Goal: Task Accomplishment & Management: Manage account settings

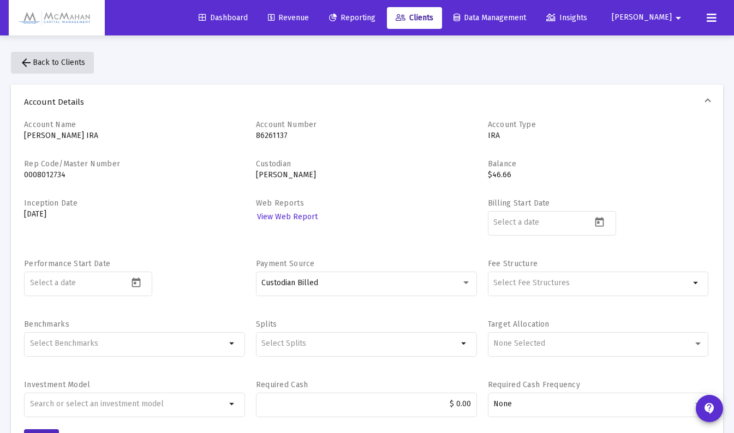
click at [31, 62] on mat-icon "arrow_back" at bounding box center [26, 62] width 13 height 13
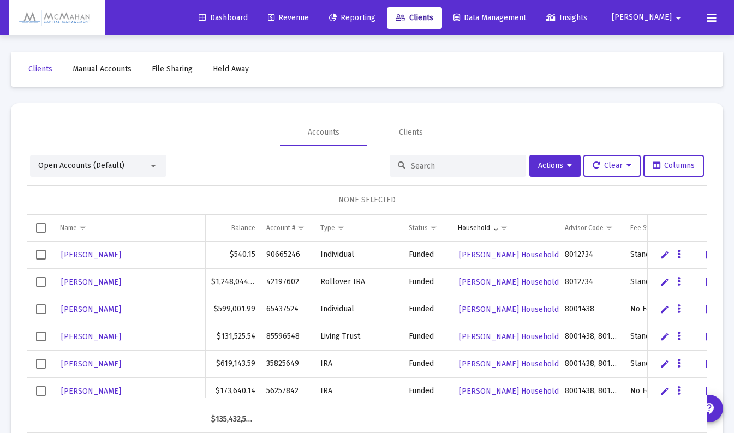
click at [444, 166] on input at bounding box center [464, 166] width 107 height 9
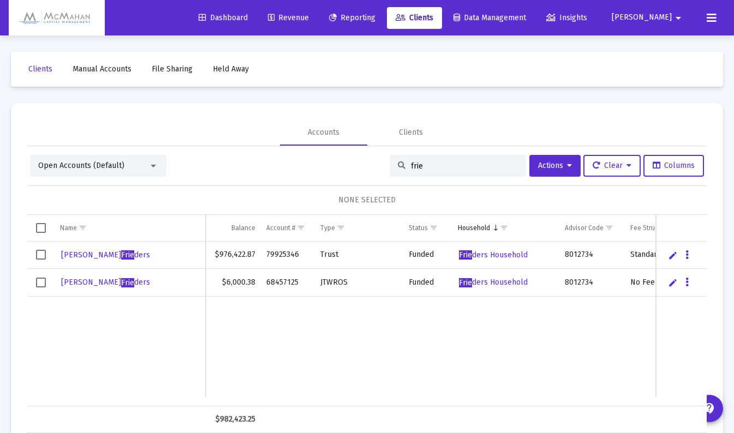
type input "frie"
click at [195, 332] on td "Data grid" at bounding box center [130, 347] width 151 height 100
click at [686, 287] on icon "Data grid" at bounding box center [687, 282] width 3 height 13
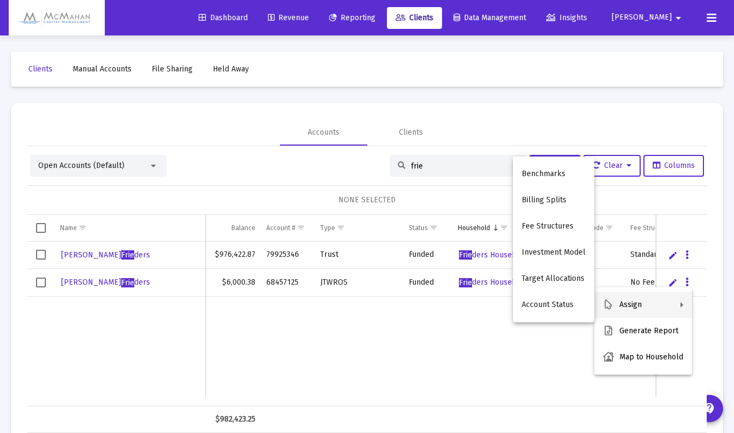
click at [43, 281] on div at bounding box center [367, 216] width 734 height 433
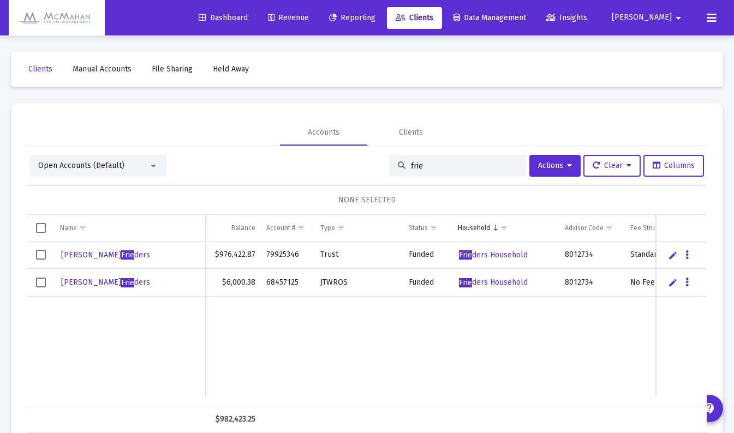
click at [40, 283] on span "Select row" at bounding box center [41, 283] width 10 height 10
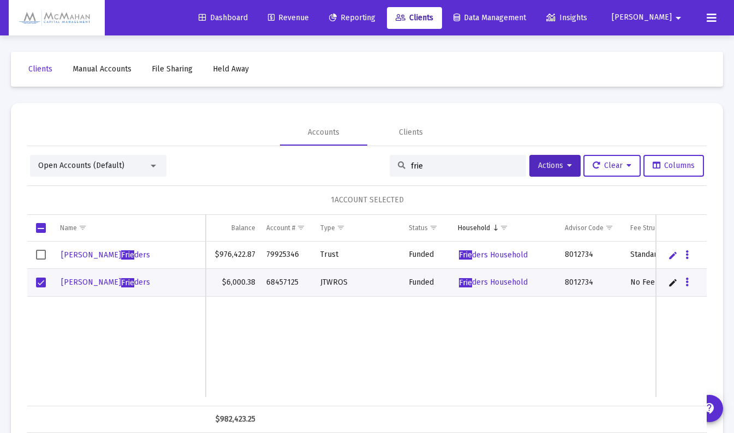
click at [567, 168] on icon at bounding box center [569, 166] width 5 height 8
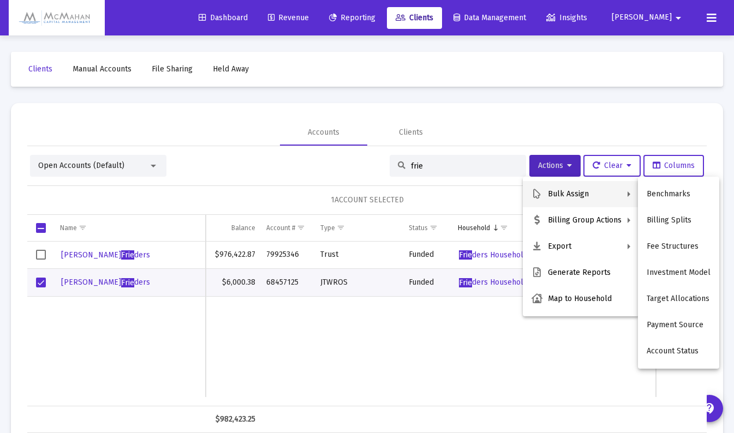
click at [170, 367] on div at bounding box center [367, 216] width 734 height 433
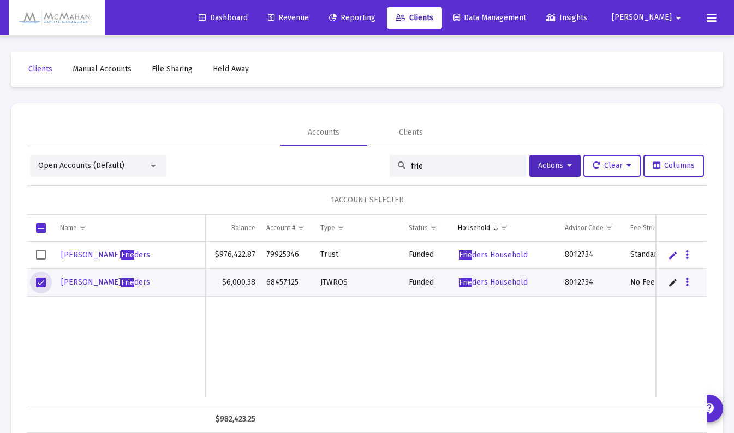
click at [42, 283] on span "Select row" at bounding box center [41, 283] width 10 height 10
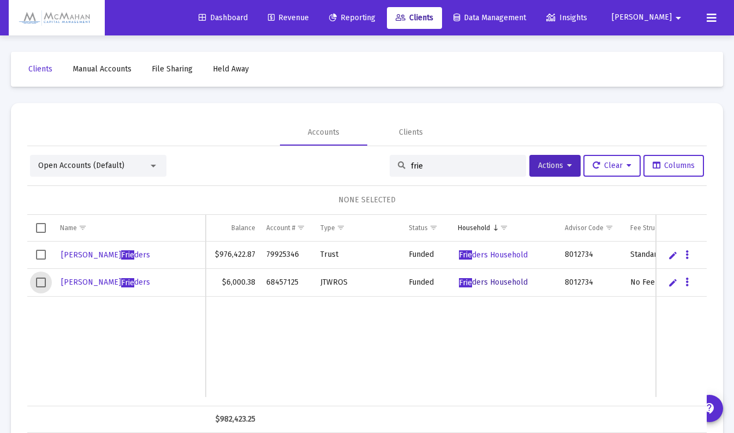
click at [497, 283] on span "Frie ders Household" at bounding box center [493, 282] width 69 height 9
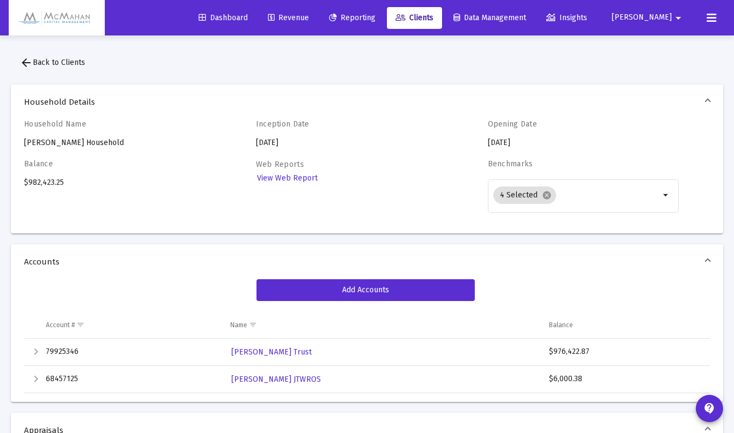
scroll to position [55, 0]
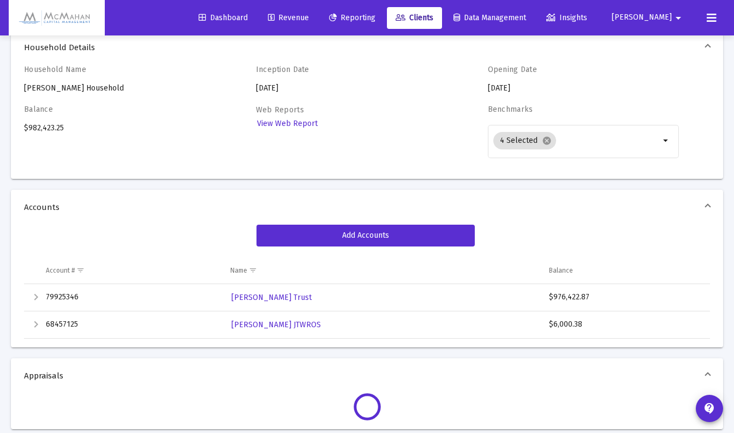
click at [34, 326] on div "Expand" at bounding box center [35, 324] width 13 height 13
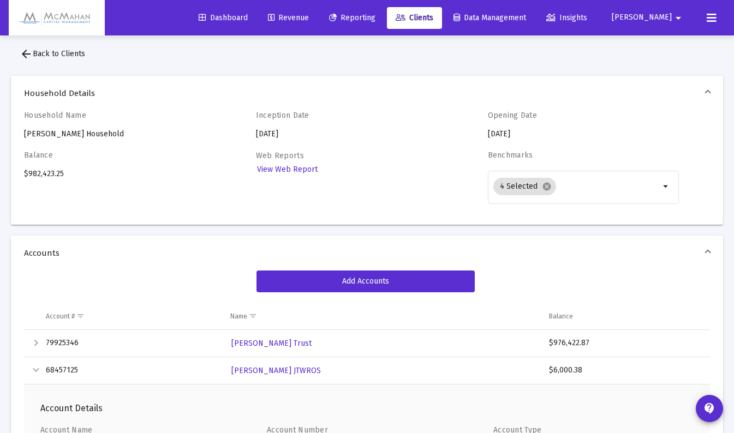
scroll to position [0, 0]
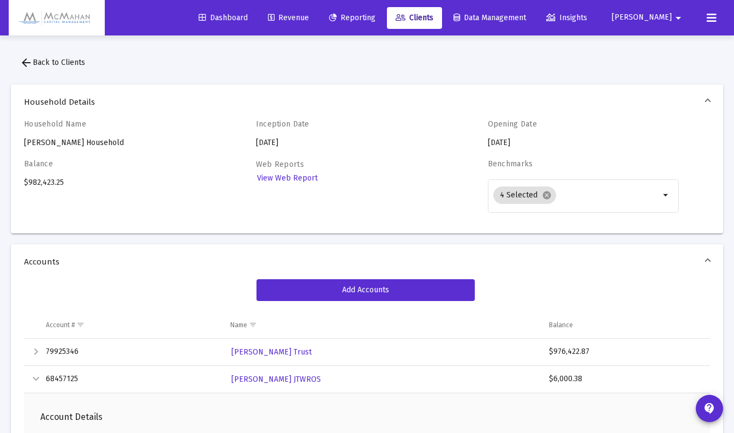
click at [22, 63] on mat-icon "arrow_back" at bounding box center [26, 62] width 13 height 13
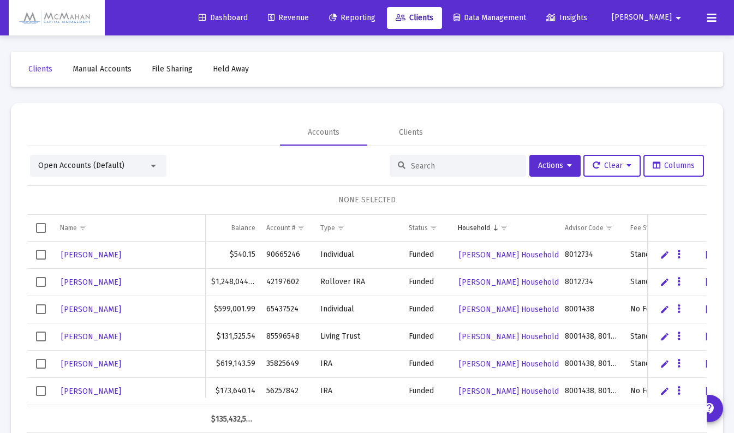
click at [309, 19] on span "Revenue" at bounding box center [288, 17] width 41 height 9
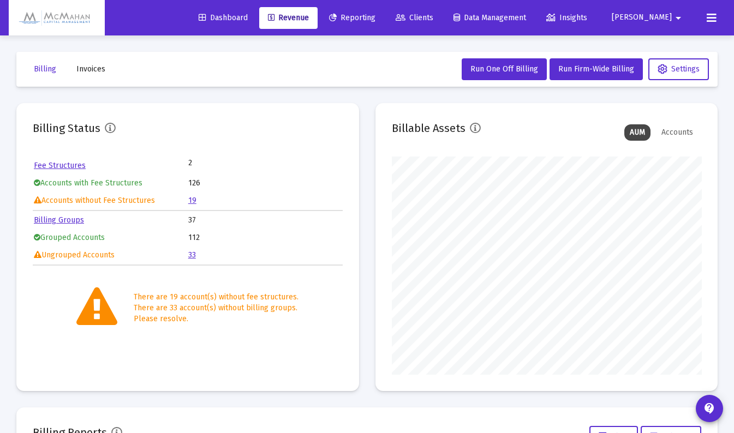
scroll to position [218, 310]
click at [72, 219] on link "Billing Groups" at bounding box center [59, 220] width 50 height 9
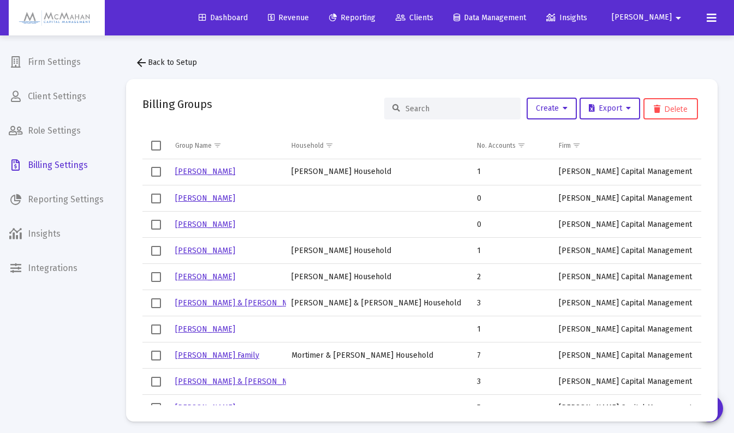
click at [465, 111] on input at bounding box center [459, 108] width 107 height 9
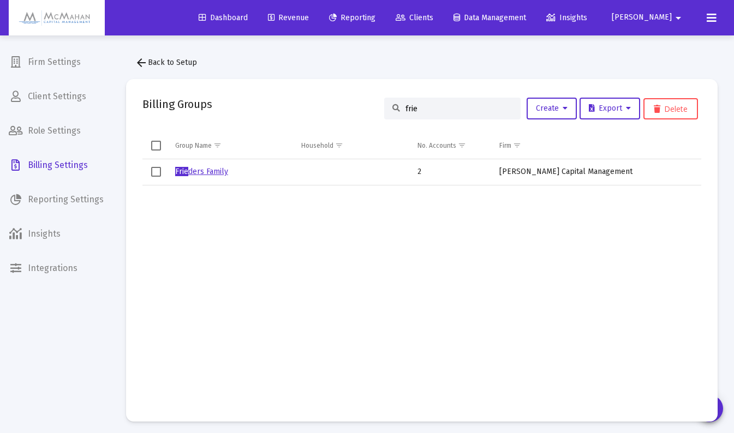
type input "frie"
click at [197, 170] on link "Frie ders Family" at bounding box center [201, 171] width 53 height 9
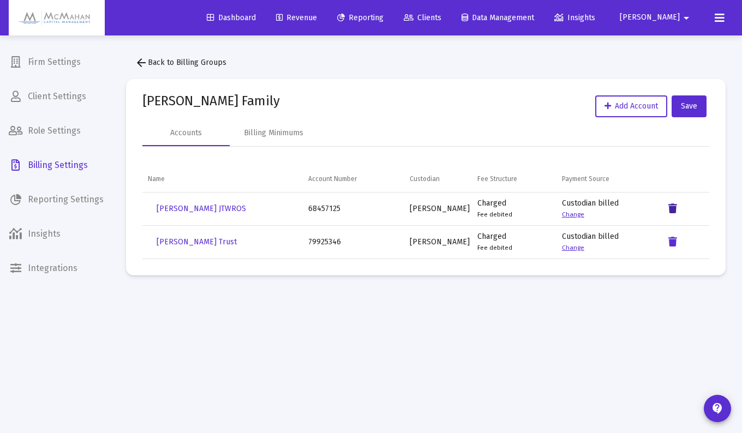
click at [673, 211] on icon "Data grid" at bounding box center [673, 209] width 9 height 13
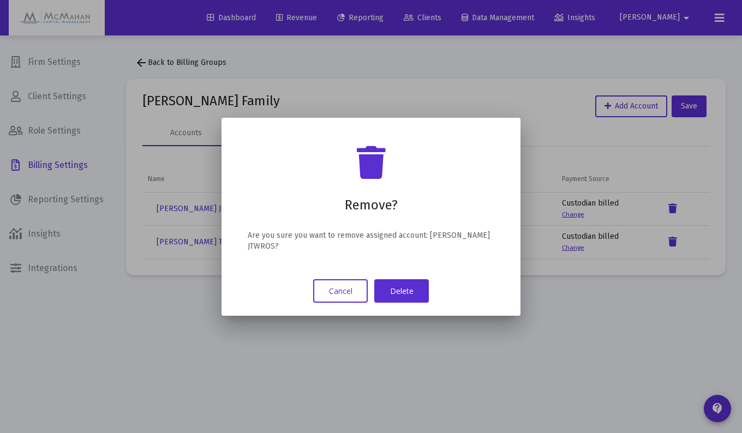
click at [415, 293] on button "Delete" at bounding box center [401, 290] width 55 height 23
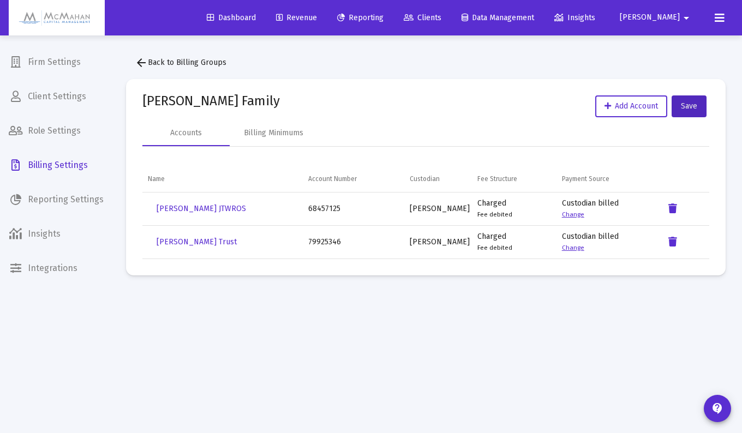
click at [691, 103] on span "Save" at bounding box center [689, 106] width 16 height 9
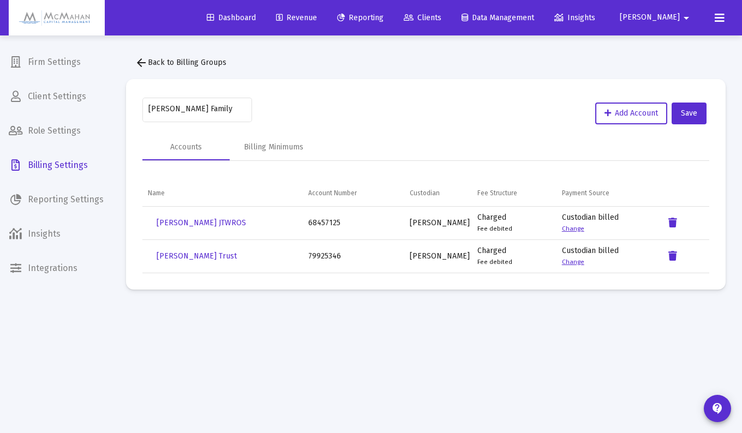
click at [145, 63] on mat-icon "arrow_back" at bounding box center [141, 62] width 13 height 13
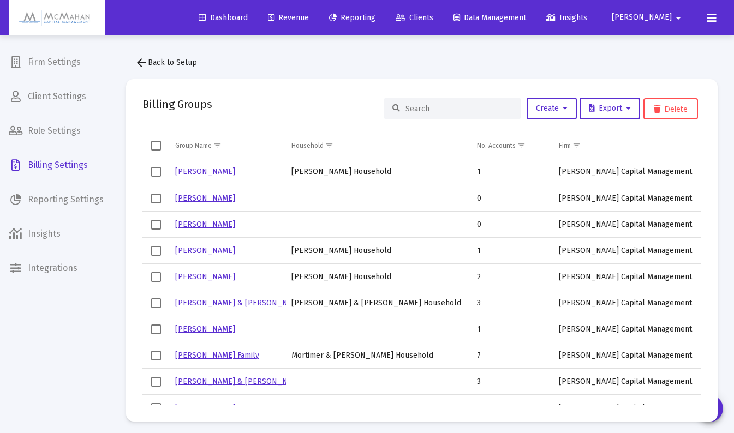
click at [432, 111] on input at bounding box center [459, 108] width 107 height 9
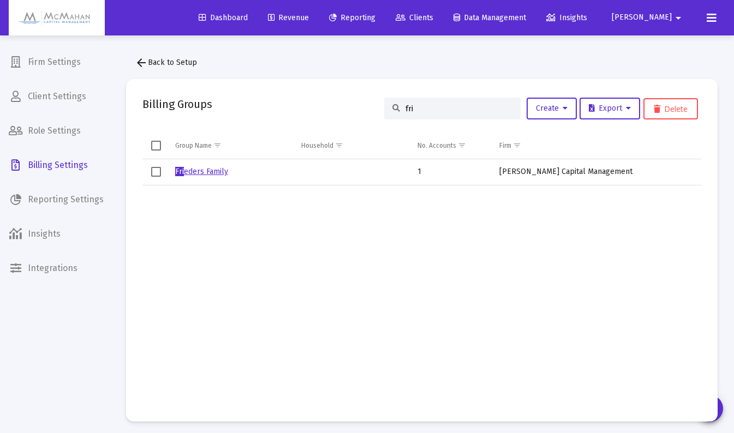
type input "fri"
click at [141, 58] on mat-icon "arrow_back" at bounding box center [141, 62] width 13 height 13
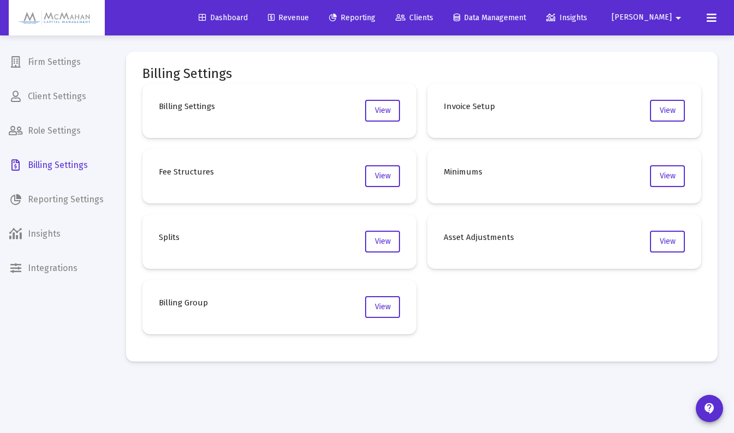
click at [309, 21] on span "Revenue" at bounding box center [288, 17] width 41 height 9
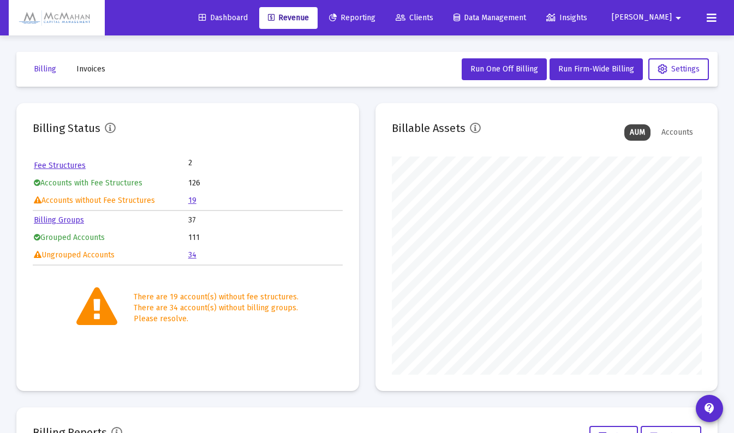
scroll to position [218, 310]
click at [60, 222] on link "Billing Groups" at bounding box center [59, 220] width 50 height 9
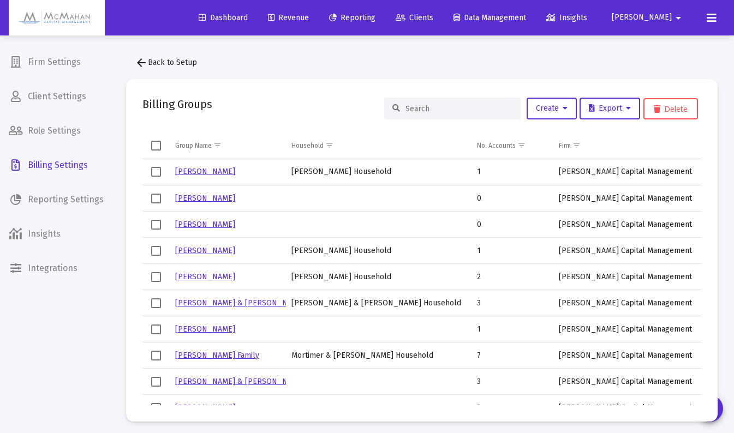
click at [423, 110] on input at bounding box center [459, 108] width 107 height 9
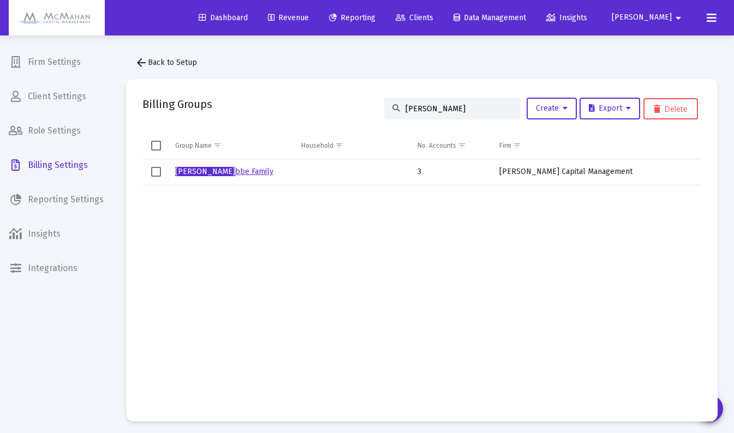
type input "lue"
click at [207, 175] on link "Lue bbe Family" at bounding box center [224, 171] width 98 height 9
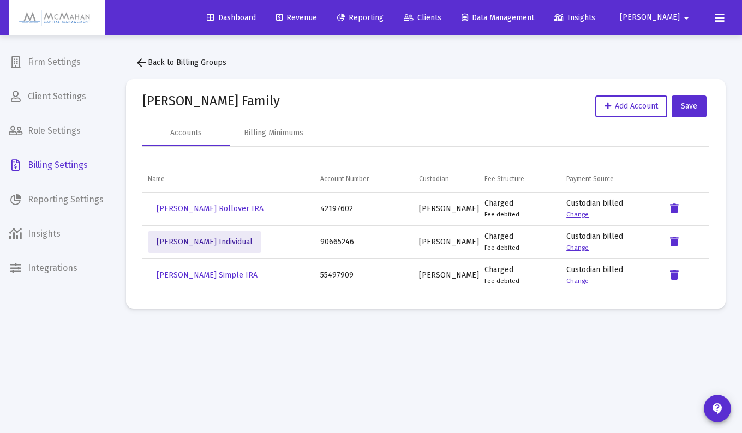
click at [205, 242] on span "Vicki Luebbe Individual" at bounding box center [205, 241] width 96 height 9
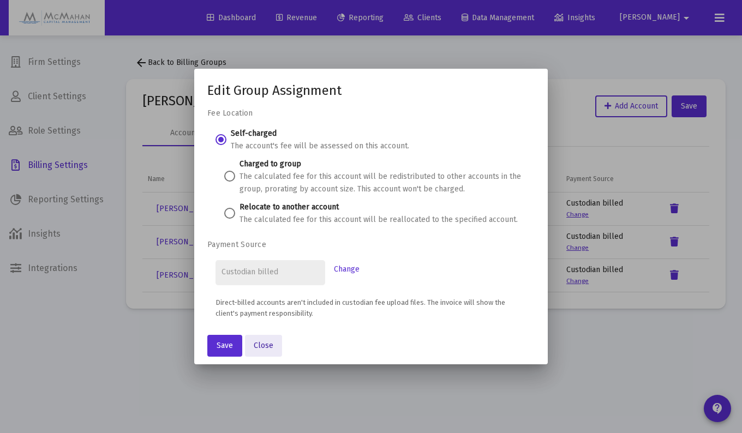
click at [269, 345] on span "Close" at bounding box center [264, 345] width 20 height 9
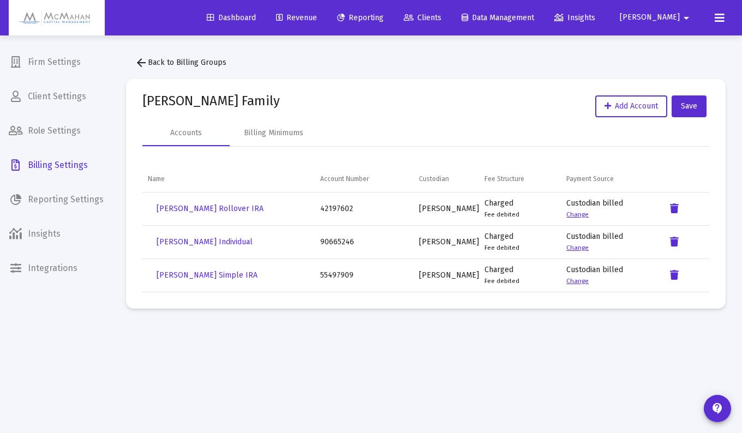
click at [442, 19] on span "Clients" at bounding box center [423, 17] width 38 height 9
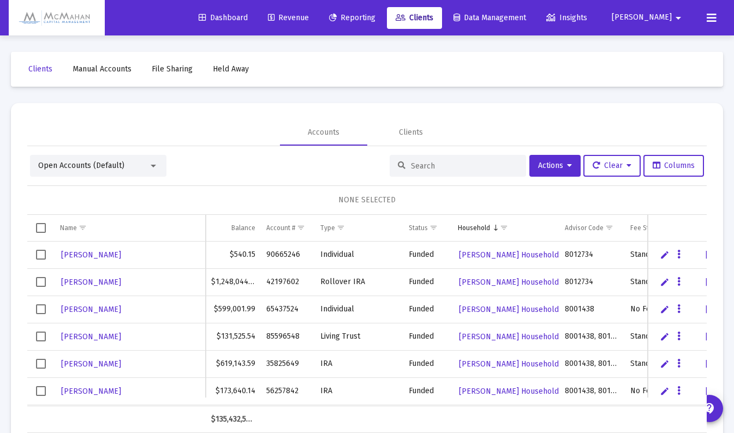
click at [423, 170] on div at bounding box center [458, 166] width 136 height 22
click at [424, 168] on input at bounding box center [464, 166] width 107 height 9
type input "lue"
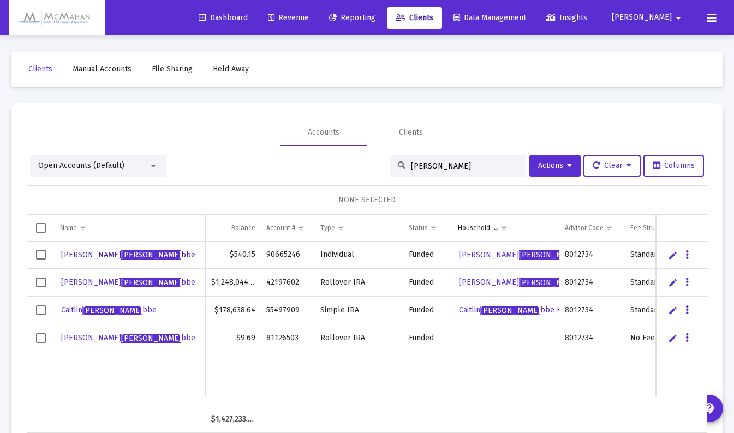
click at [72, 252] on span "Vicki Lue bbe" at bounding box center [128, 255] width 134 height 9
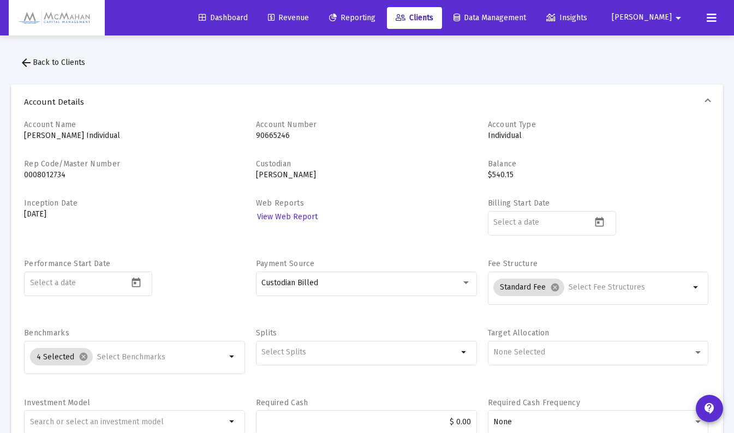
click at [695, 289] on mat-icon "arrow_drop_down" at bounding box center [696, 287] width 13 height 13
click at [557, 289] on mat-icon "cancel" at bounding box center [555, 288] width 10 height 10
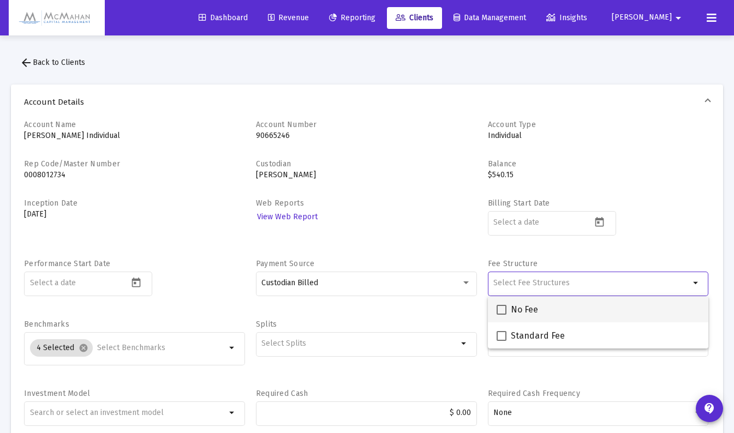
click at [505, 308] on span at bounding box center [502, 310] width 10 height 10
click at [502, 315] on input "No Fee" at bounding box center [501, 315] width 1 height 1
checkbox input "true"
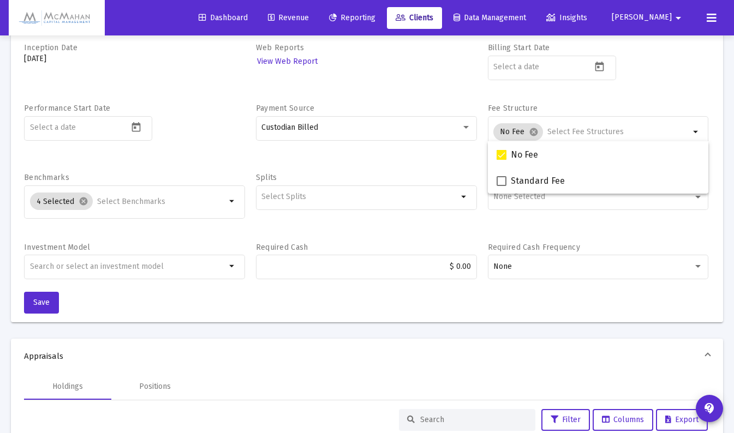
scroll to position [164, 0]
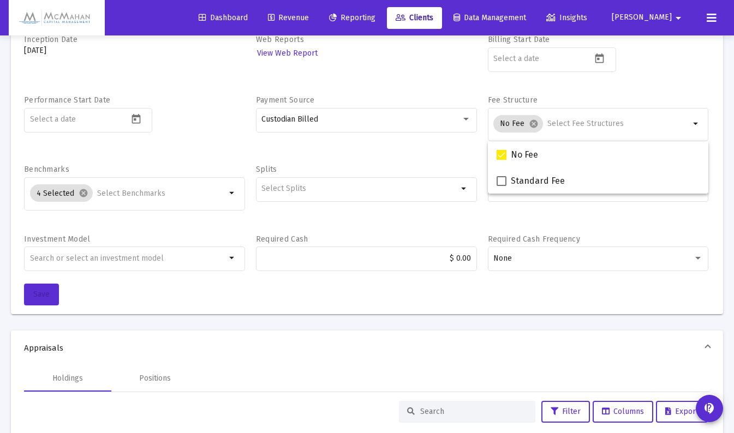
click at [46, 296] on span "Save" at bounding box center [41, 294] width 16 height 9
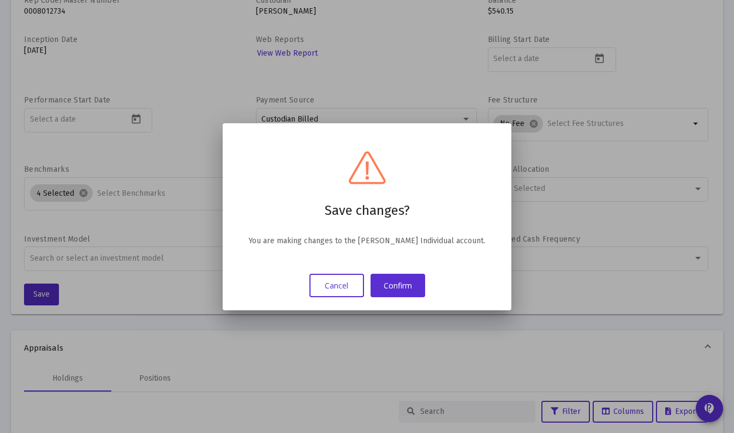
scroll to position [0, 0]
click at [398, 288] on button "Confirm" at bounding box center [398, 285] width 55 height 23
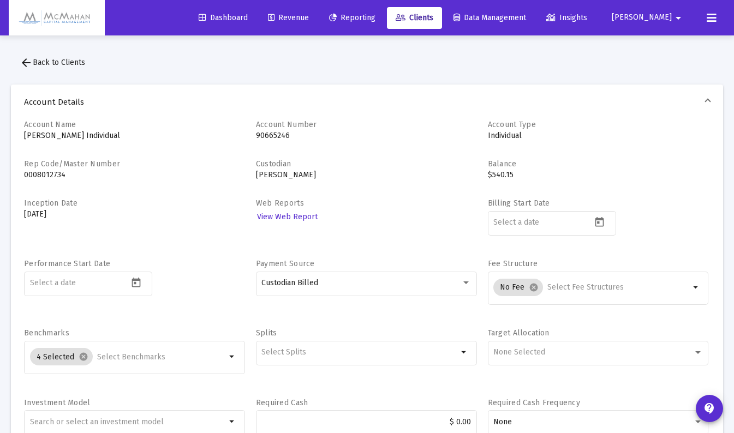
click at [433, 15] on span "Clients" at bounding box center [415, 17] width 38 height 9
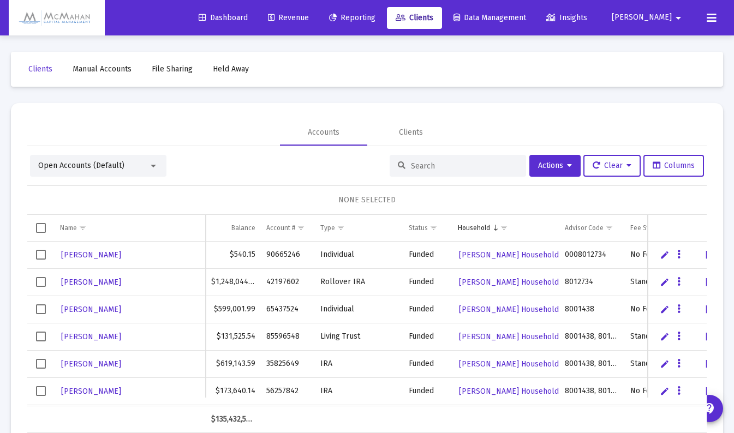
click at [309, 17] on span "Revenue" at bounding box center [288, 17] width 41 height 9
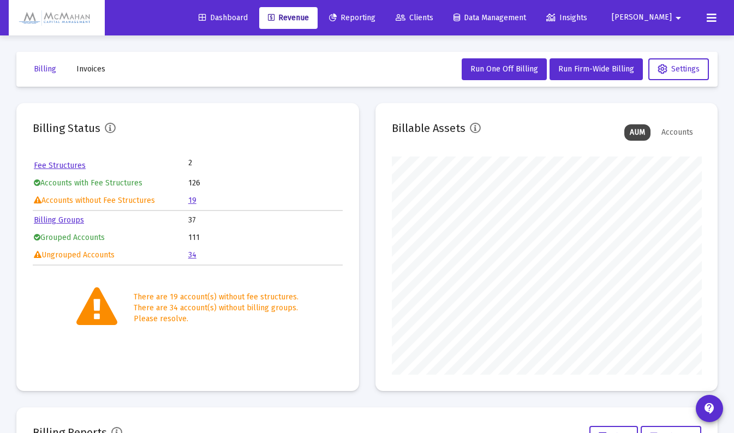
scroll to position [218, 310]
click at [60, 219] on link "Billing Groups" at bounding box center [59, 220] width 50 height 9
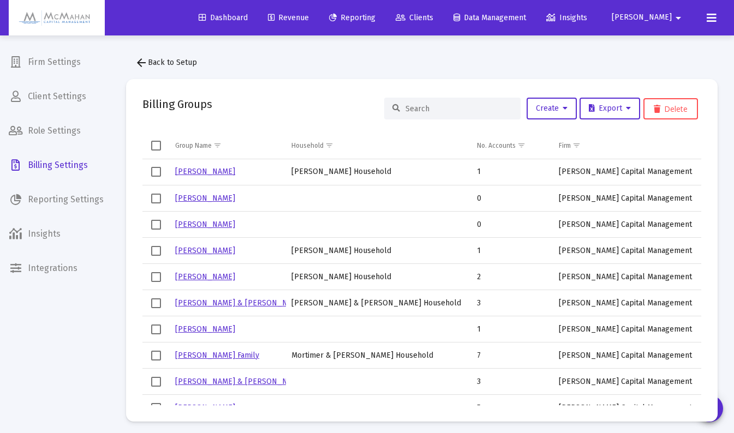
click at [406, 110] on input at bounding box center [459, 108] width 107 height 9
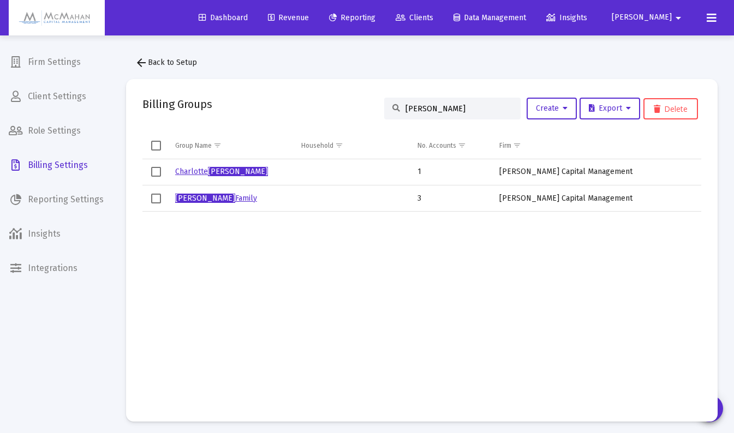
type input "[PERSON_NAME]"
click at [193, 173] on link "Charlotte Hess" at bounding box center [221, 171] width 93 height 9
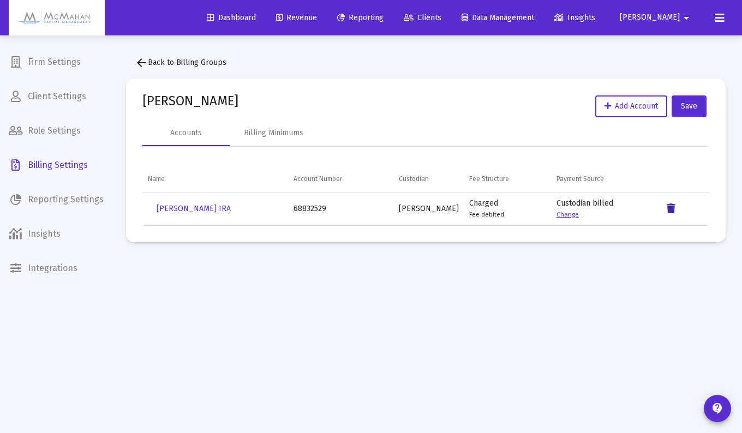
click at [673, 210] on icon "Data grid" at bounding box center [671, 209] width 9 height 13
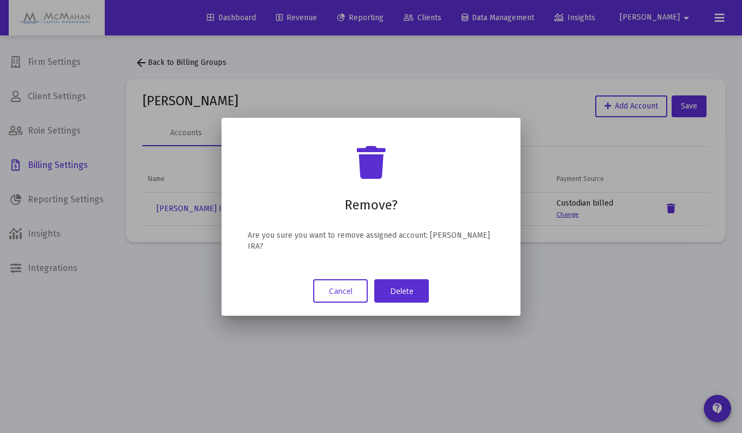
click at [421, 290] on button "Delete" at bounding box center [401, 290] width 55 height 23
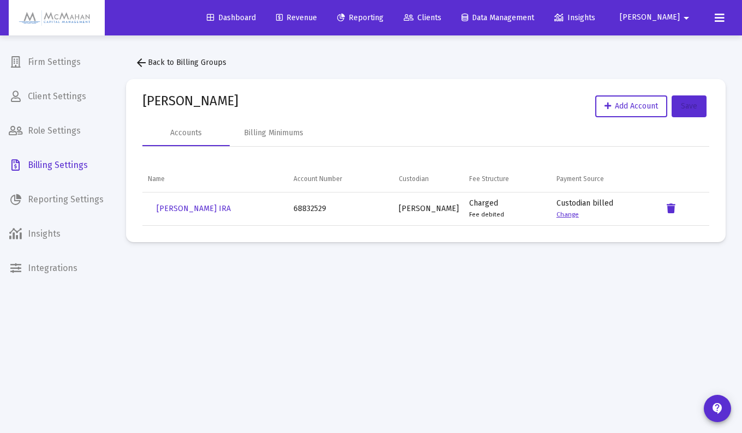
click at [693, 105] on span "Save" at bounding box center [689, 106] width 16 height 9
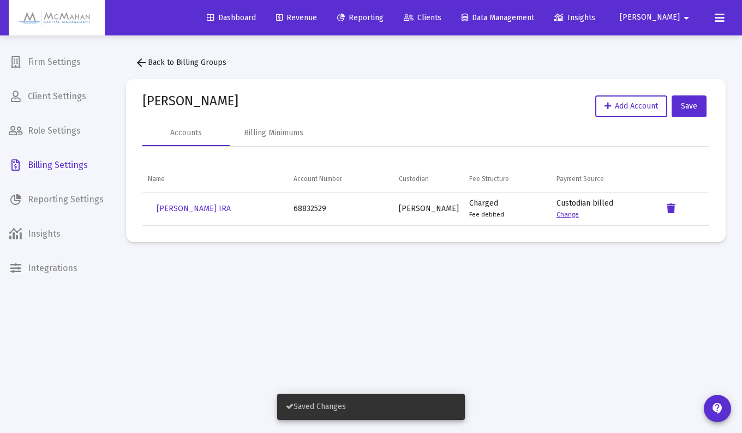
click at [138, 65] on mat-icon "arrow_back" at bounding box center [141, 62] width 13 height 13
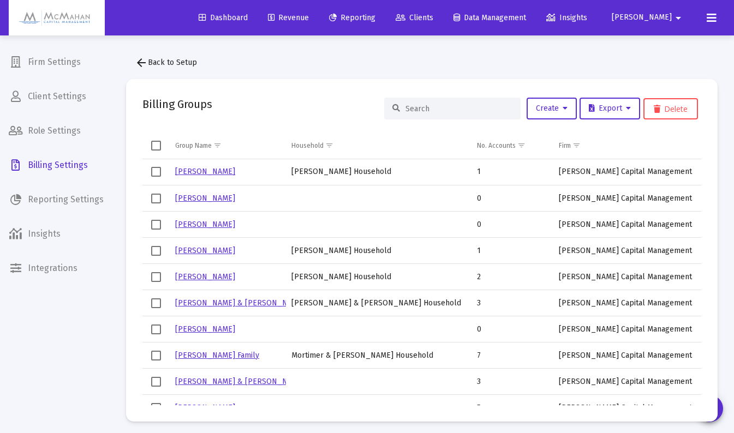
click at [414, 105] on input at bounding box center [459, 108] width 107 height 9
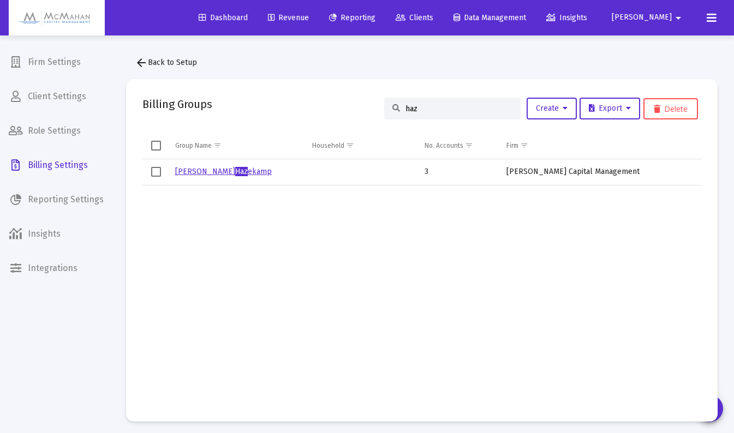
type input "haz"
click at [199, 171] on link "Christine Haz ekamp" at bounding box center [223, 171] width 97 height 9
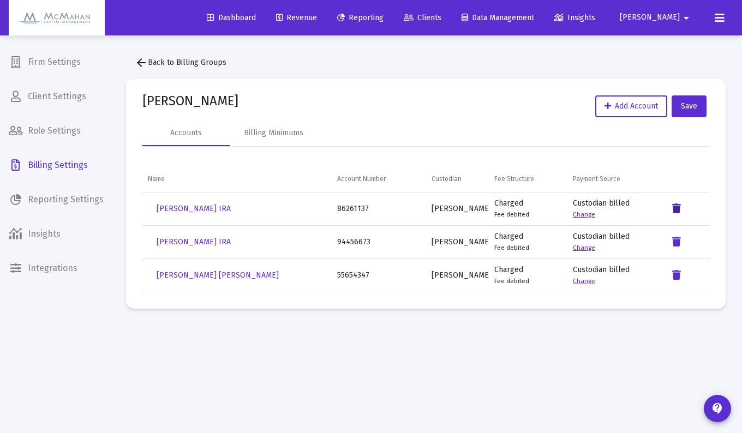
click at [679, 210] on icon "Data grid" at bounding box center [677, 209] width 9 height 13
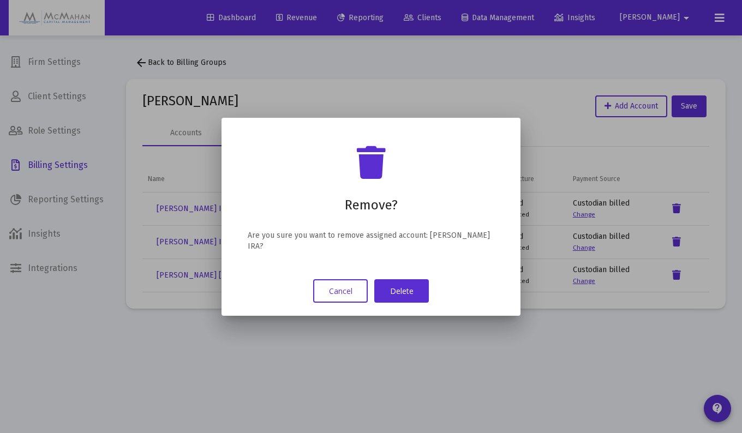
click at [411, 297] on button "Delete" at bounding box center [401, 290] width 55 height 23
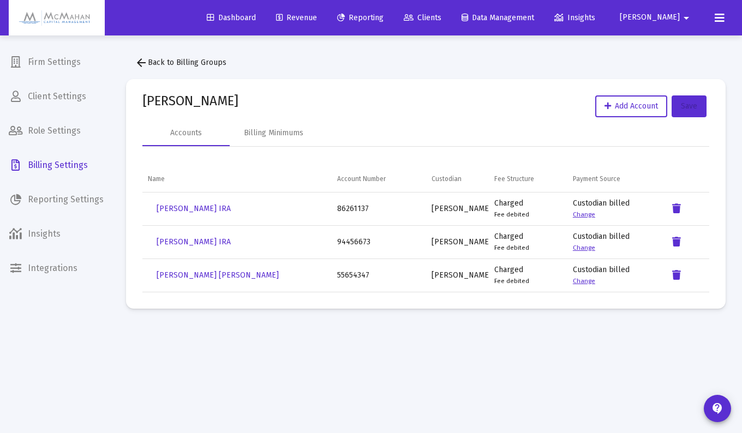
click at [693, 113] on button "Save" at bounding box center [689, 107] width 35 height 22
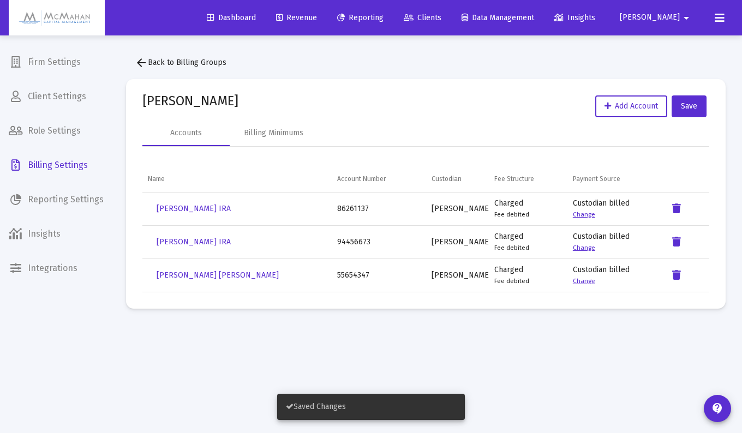
click at [138, 61] on mat-icon "arrow_back" at bounding box center [141, 62] width 13 height 13
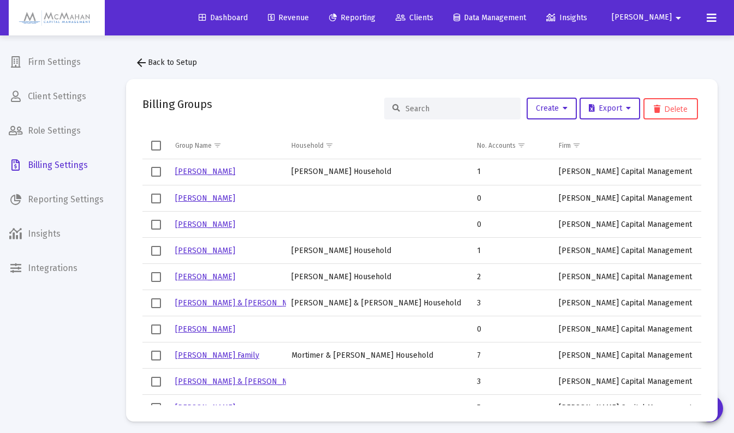
click at [448, 110] on input at bounding box center [459, 108] width 107 height 9
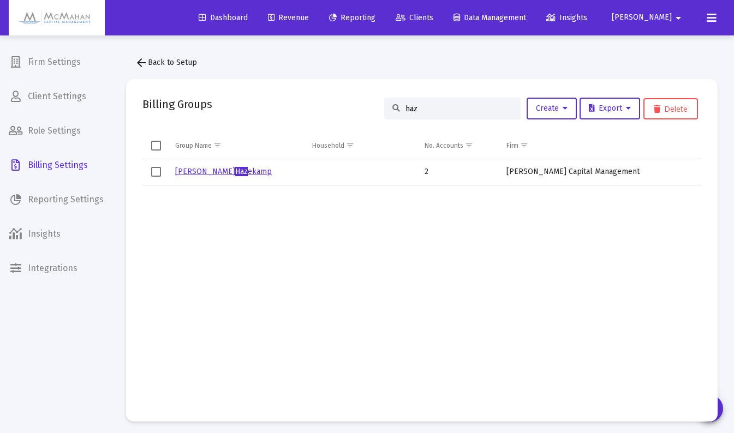
type input "haz"
click at [309, 15] on span "Revenue" at bounding box center [288, 17] width 41 height 9
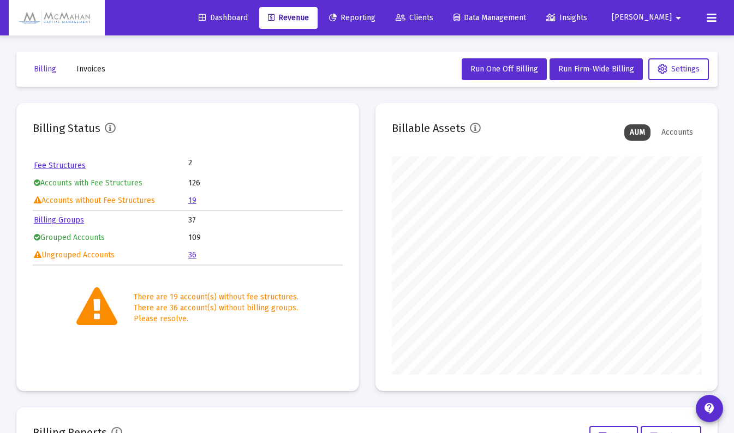
scroll to position [218, 310]
click at [602, 73] on span "Run Firm-Wide Billing" at bounding box center [596, 68] width 76 height 9
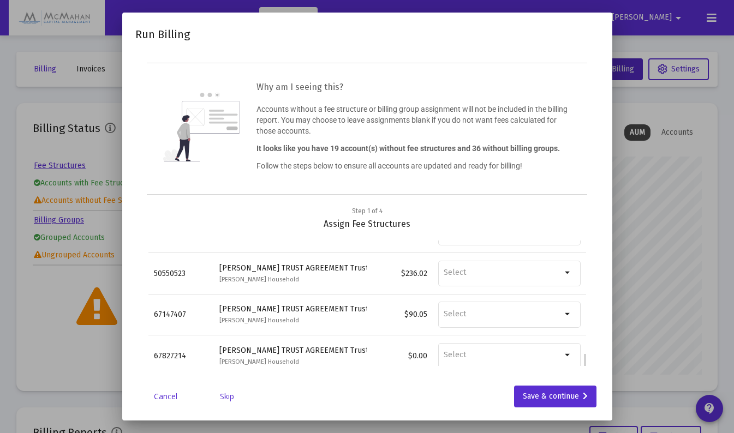
scroll to position [38, 0]
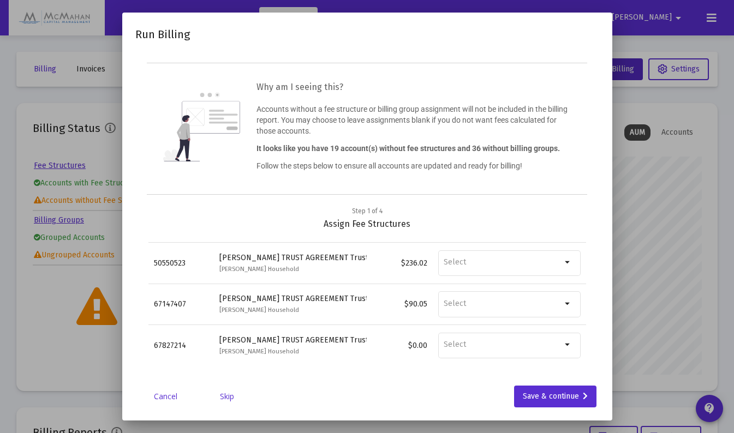
click at [230, 397] on link "Skip" at bounding box center [227, 396] width 55 height 11
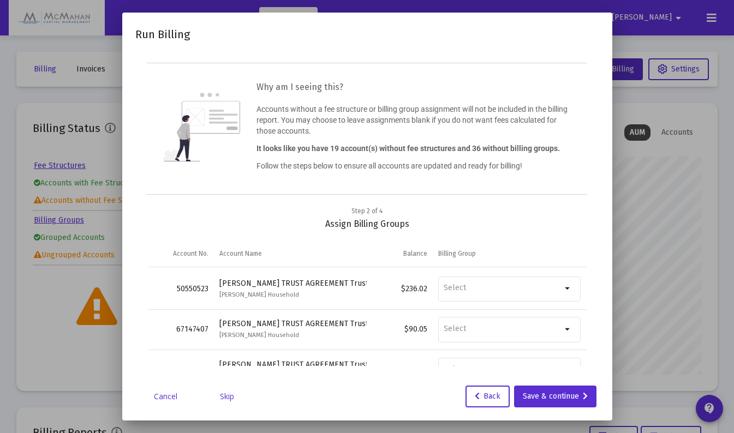
scroll to position [1329, 0]
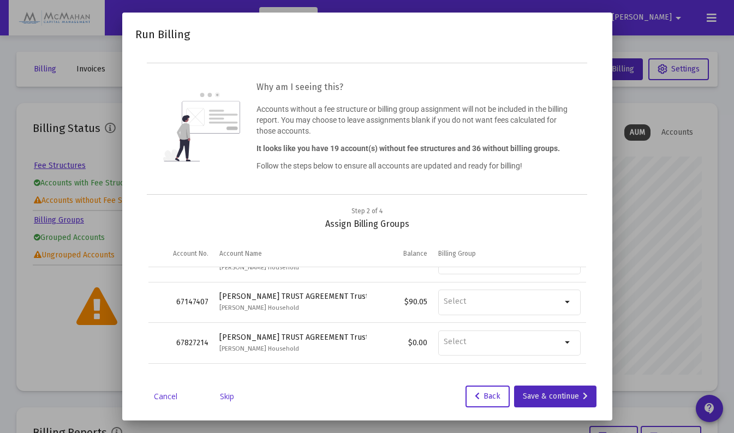
click at [563, 397] on div "Save & continue" at bounding box center [555, 397] width 65 height 22
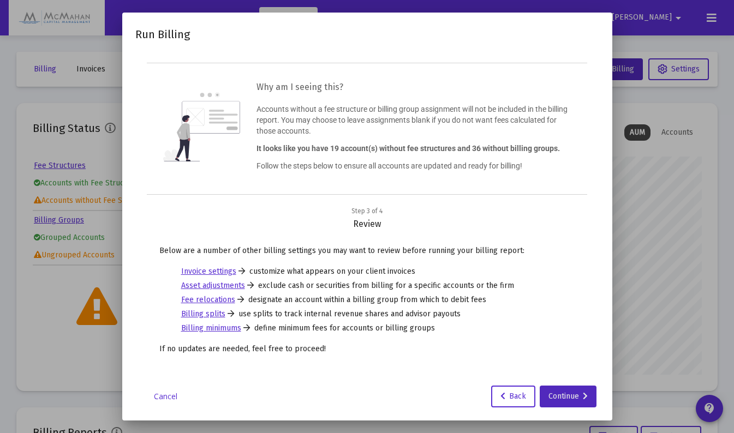
click at [561, 397] on div "Continue" at bounding box center [568, 397] width 39 height 22
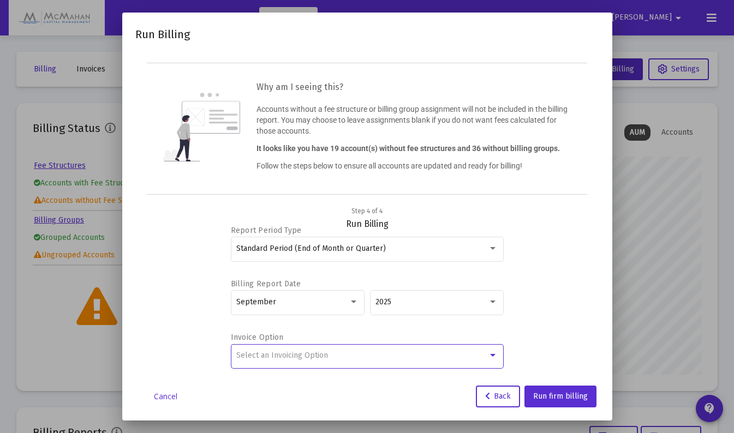
click at [487, 357] on div "Select an Invoicing Option" at bounding box center [362, 356] width 252 height 9
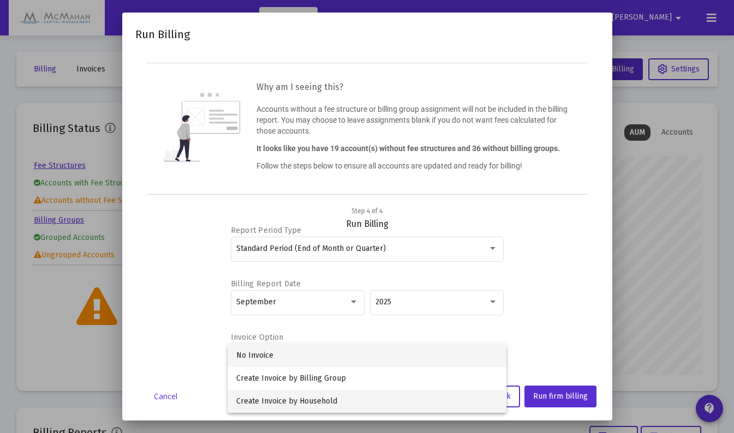
click at [340, 400] on span "Create Invoice by Household" at bounding box center [366, 401] width 261 height 23
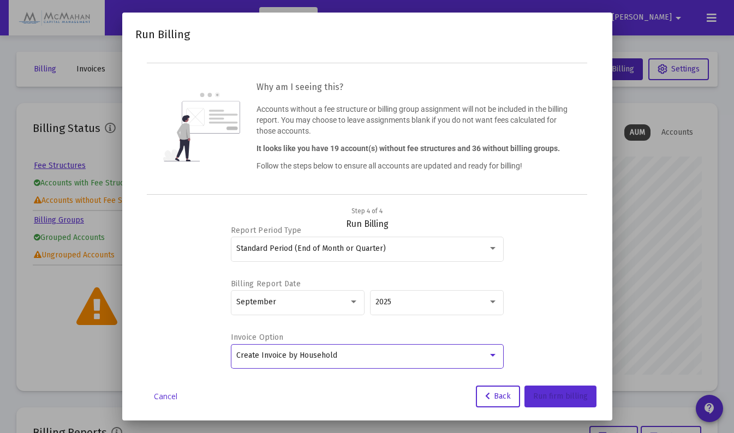
click at [558, 400] on span "Run firm billing" at bounding box center [560, 396] width 55 height 9
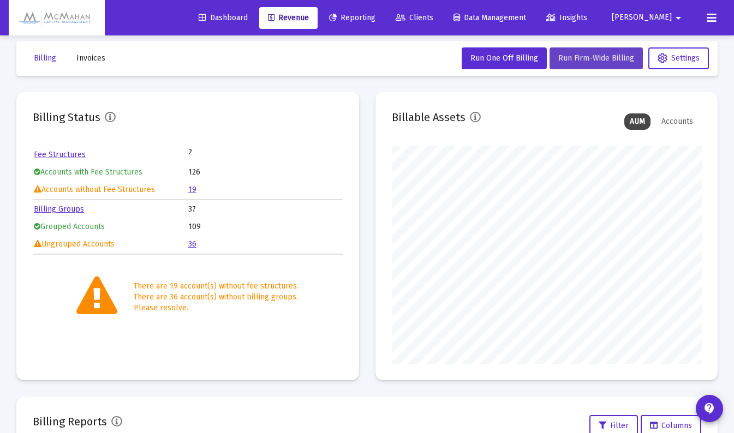
scroll to position [0, 0]
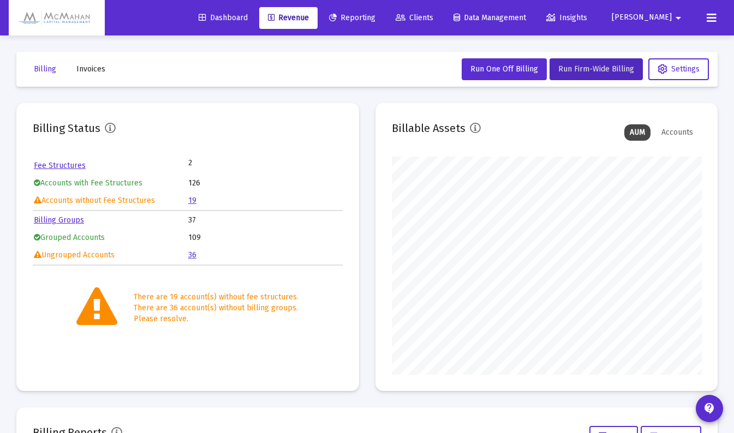
click at [589, 74] on button "Run Firm-Wide Billing" at bounding box center [596, 69] width 93 height 22
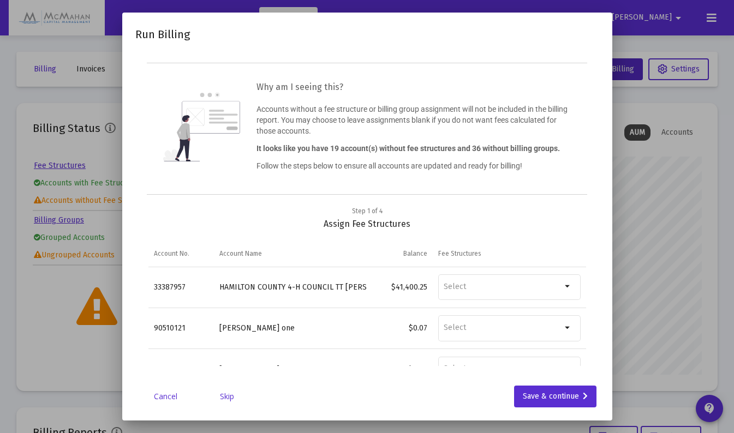
click at [227, 396] on link "Skip" at bounding box center [227, 396] width 55 height 11
click at [230, 397] on link "Skip" at bounding box center [227, 396] width 55 height 11
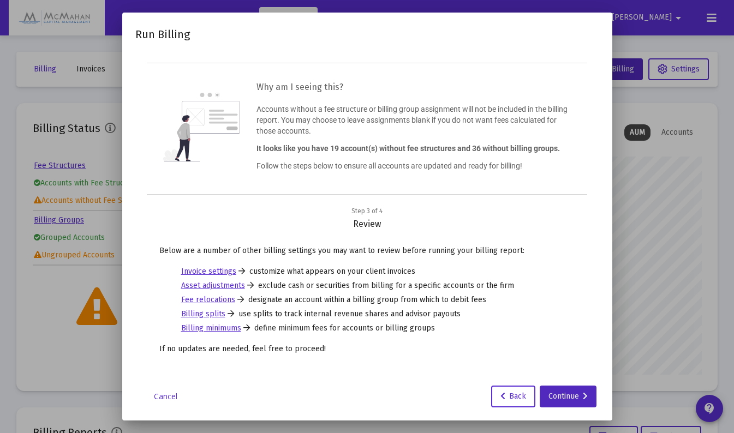
click at [564, 401] on div "Continue" at bounding box center [568, 397] width 39 height 22
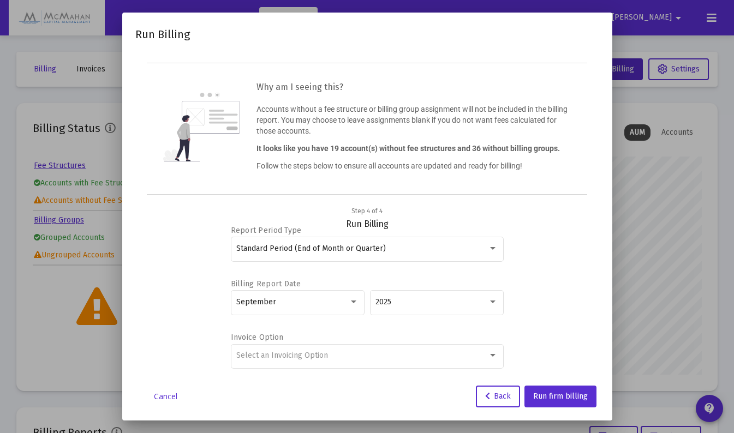
click at [496, 355] on div at bounding box center [493, 356] width 10 height 9
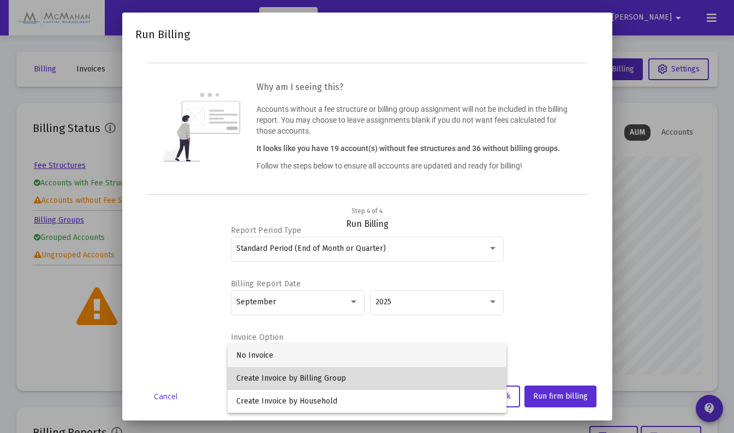
click at [330, 378] on span "Create Invoice by Billing Group" at bounding box center [366, 378] width 261 height 23
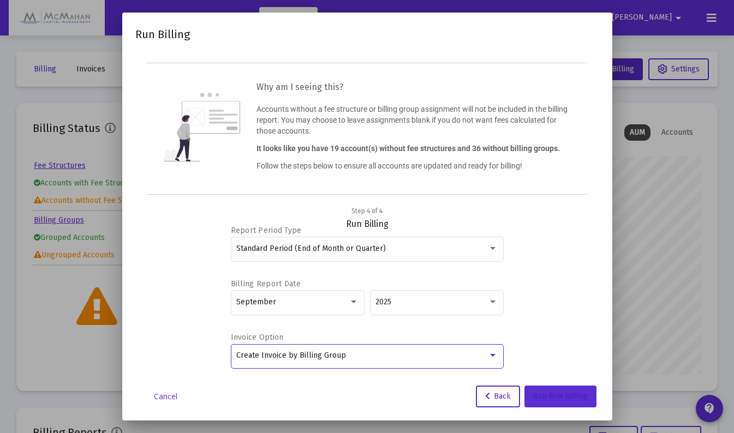
click at [559, 397] on span "Run firm billing" at bounding box center [560, 396] width 55 height 9
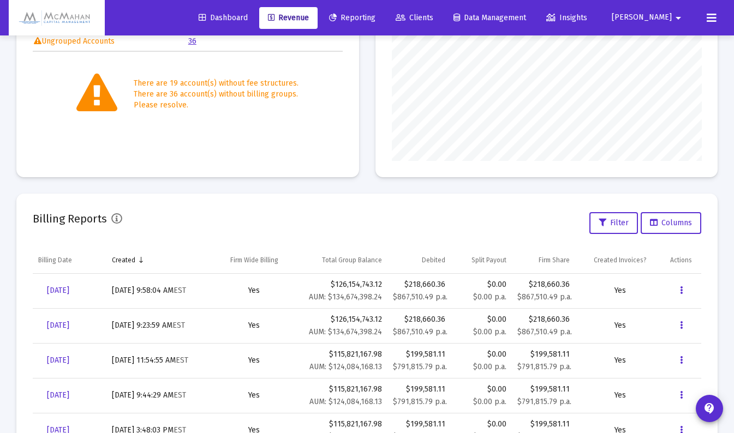
scroll to position [218, 0]
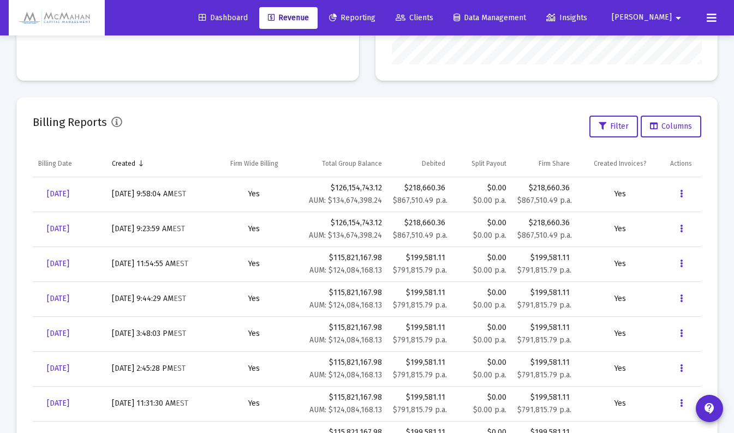
scroll to position [328, 0]
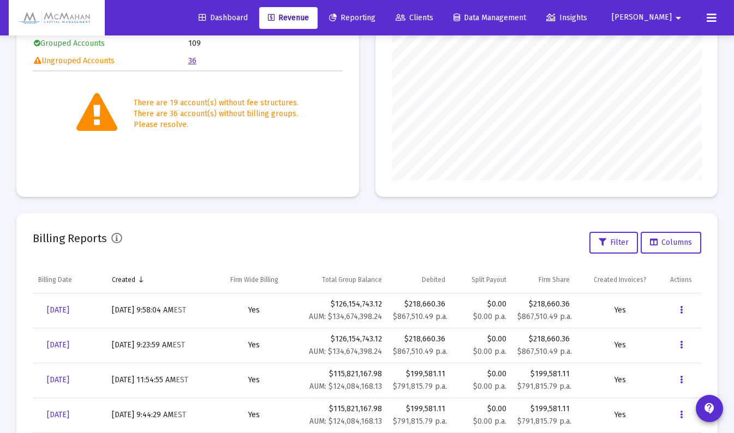
scroll to position [194, 0]
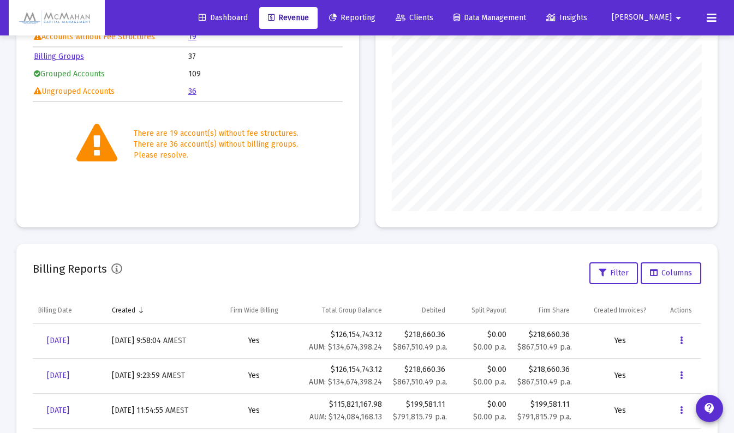
scroll to position [218, 0]
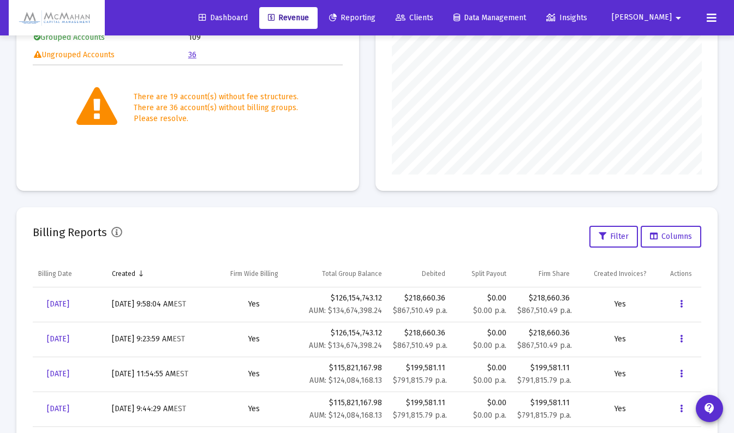
scroll to position [218, 0]
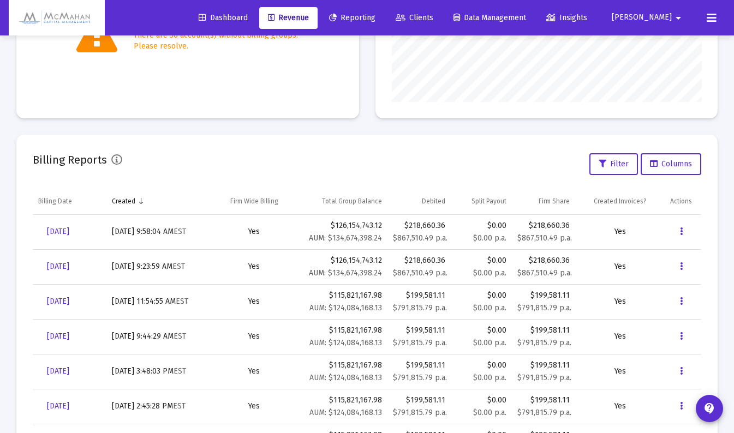
scroll to position [328, 0]
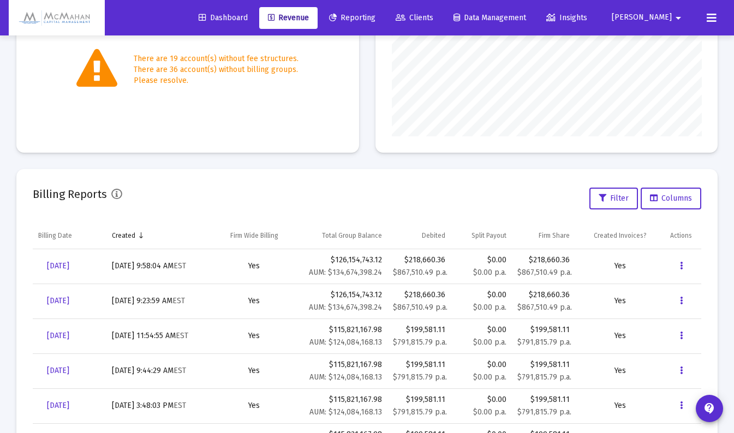
scroll to position [273, 0]
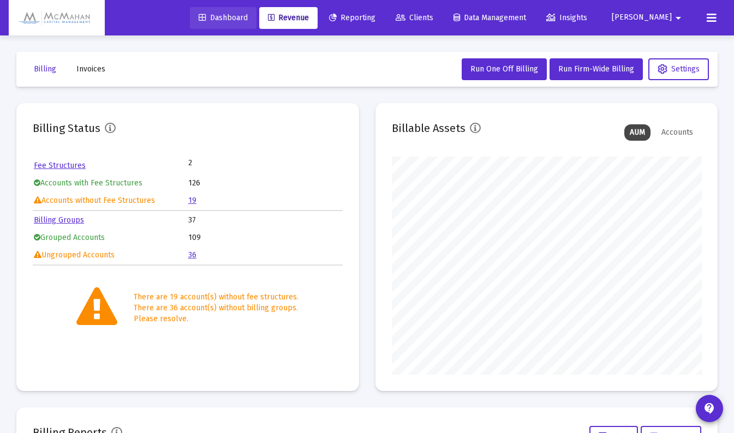
click at [248, 13] on span "Dashboard" at bounding box center [223, 17] width 49 height 9
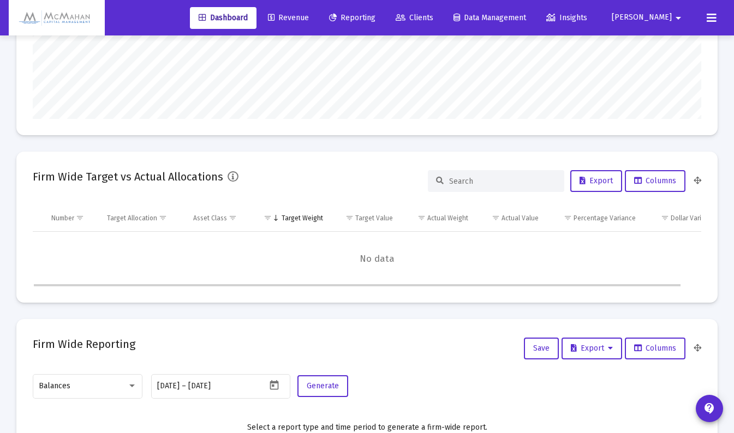
scroll to position [164, 0]
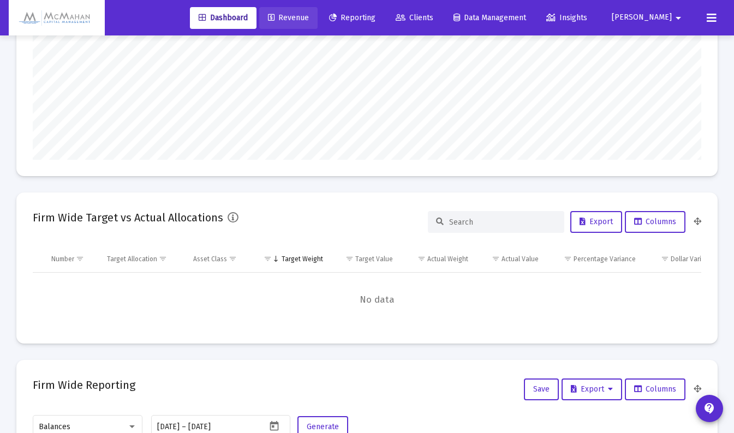
click at [309, 15] on span "Revenue" at bounding box center [288, 17] width 41 height 9
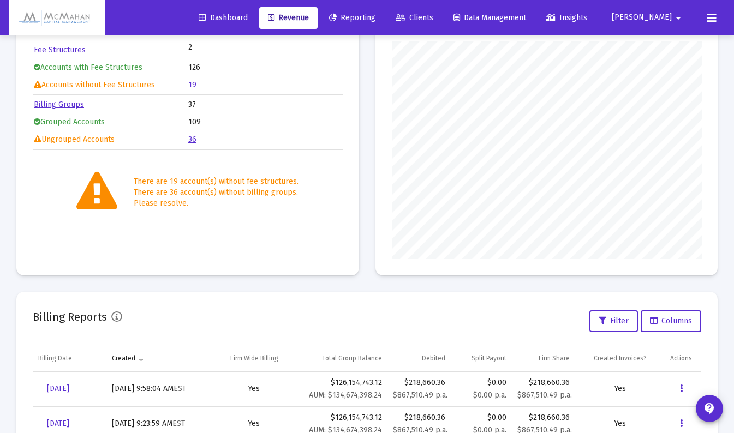
scroll to position [225, 0]
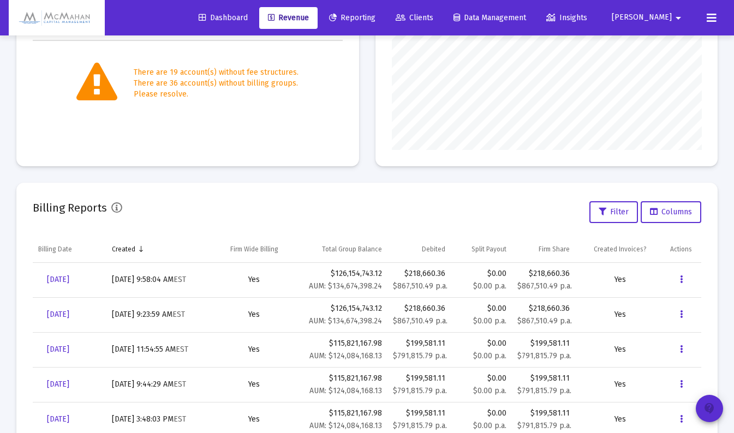
click at [705, 414] on mat-icon "contact_support" at bounding box center [709, 408] width 13 height 13
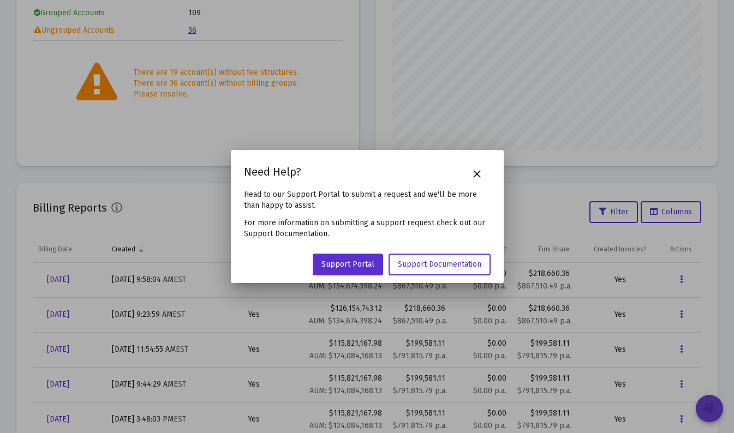
scroll to position [0, 0]
click at [479, 176] on mat-icon "close" at bounding box center [477, 174] width 13 height 13
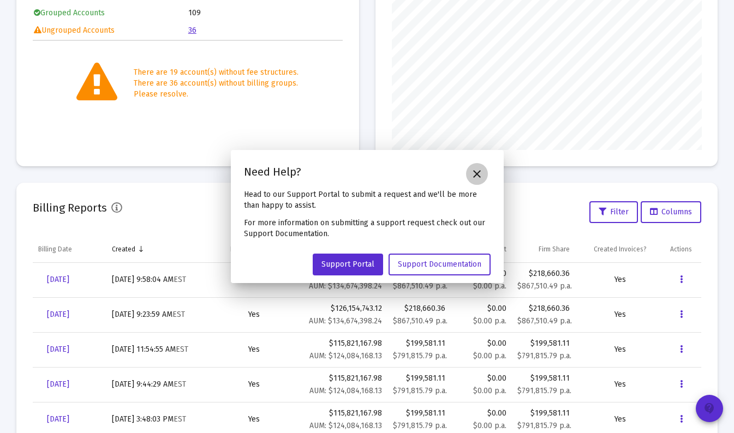
scroll to position [225, 0]
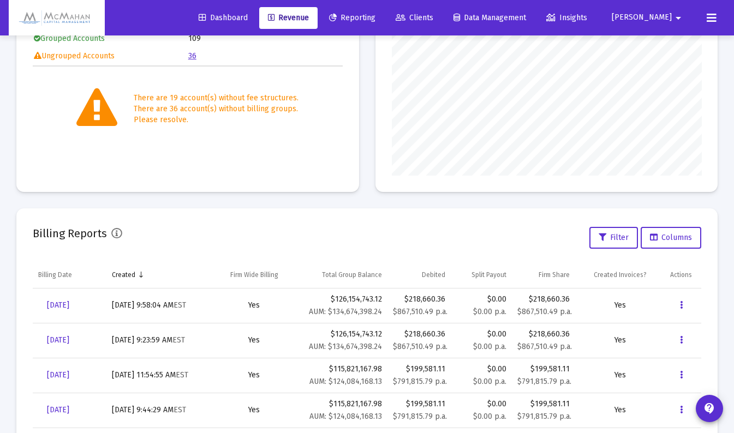
scroll to position [218, 0]
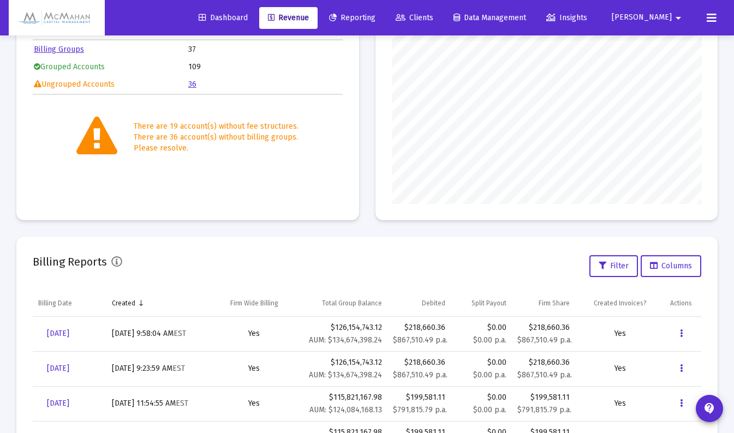
scroll to position [218, 0]
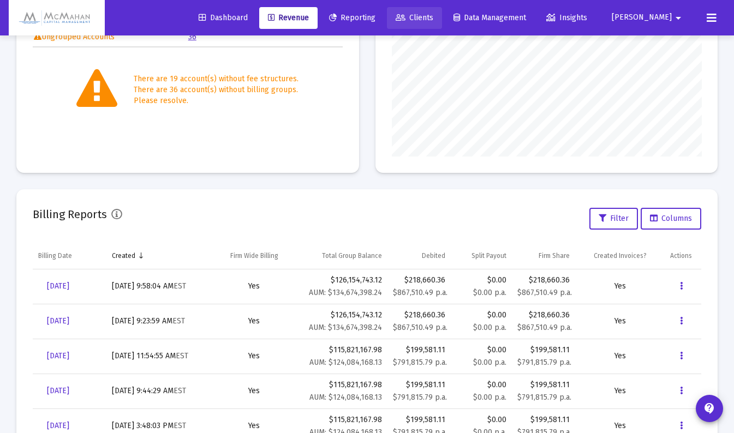
click at [433, 17] on span "Clients" at bounding box center [415, 17] width 38 height 9
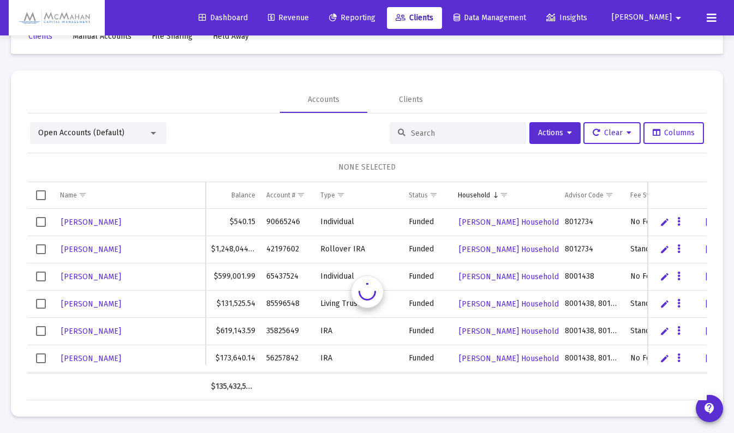
scroll to position [33, 0]
click at [435, 136] on input at bounding box center [464, 133] width 107 height 9
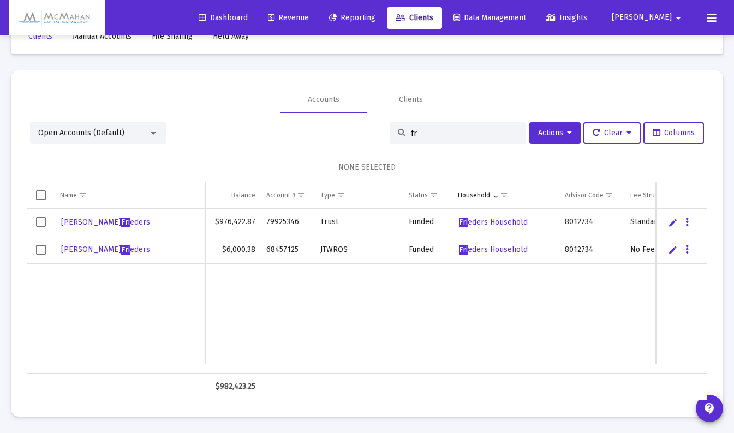
type input "f"
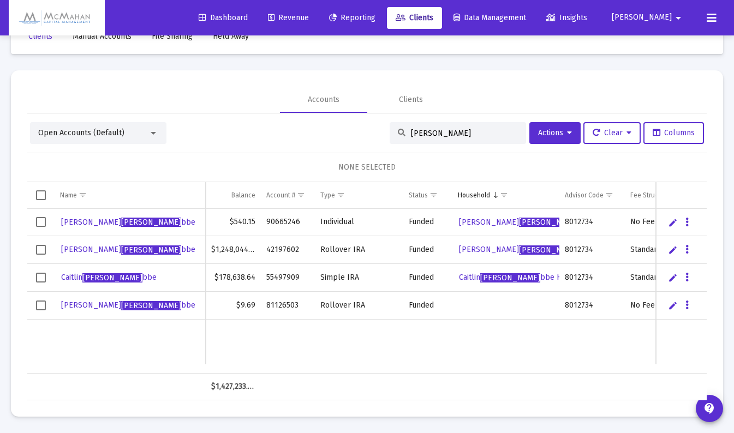
type input "[PERSON_NAME]"
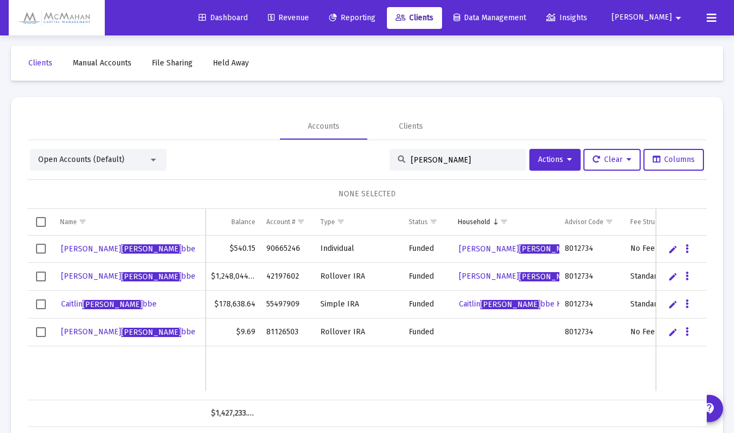
scroll to position [0, 0]
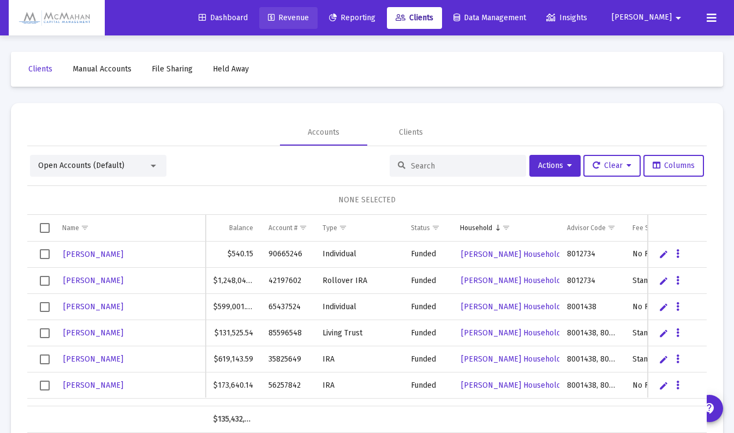
click at [309, 16] on span "Revenue" at bounding box center [288, 17] width 41 height 9
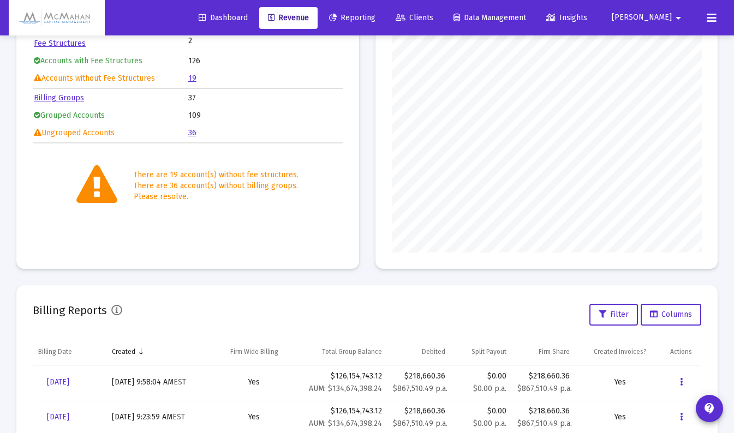
scroll to position [218, 0]
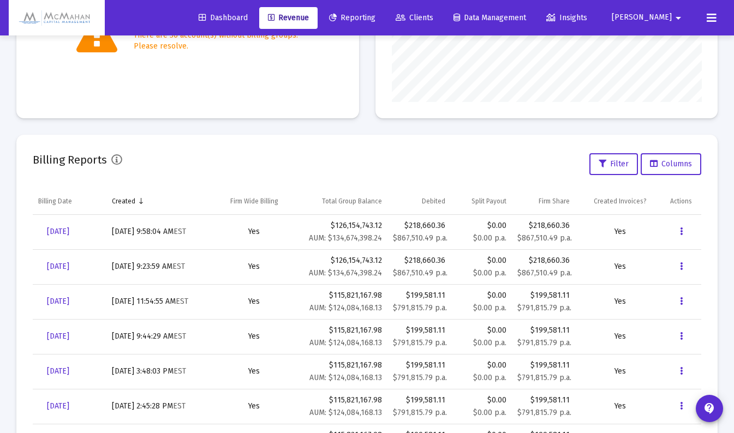
scroll to position [328, 0]
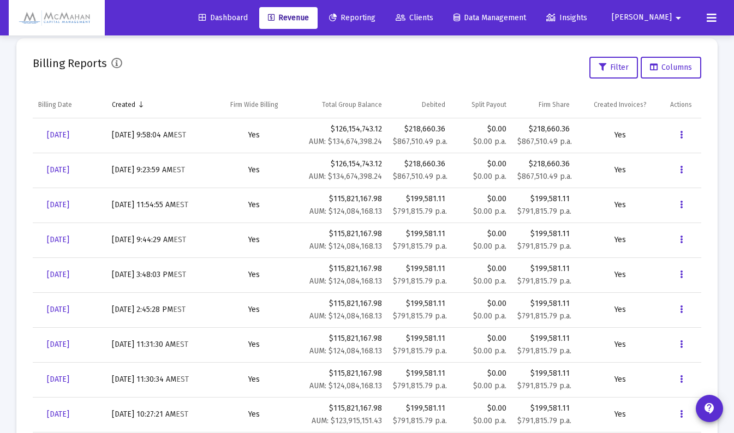
scroll to position [382, 0]
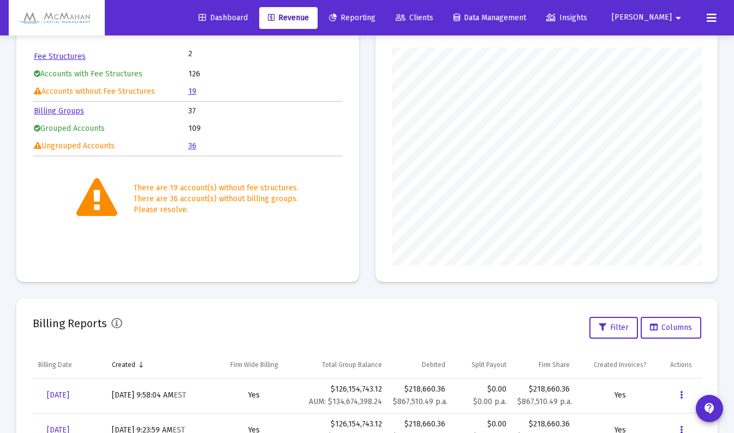
scroll to position [218, 0]
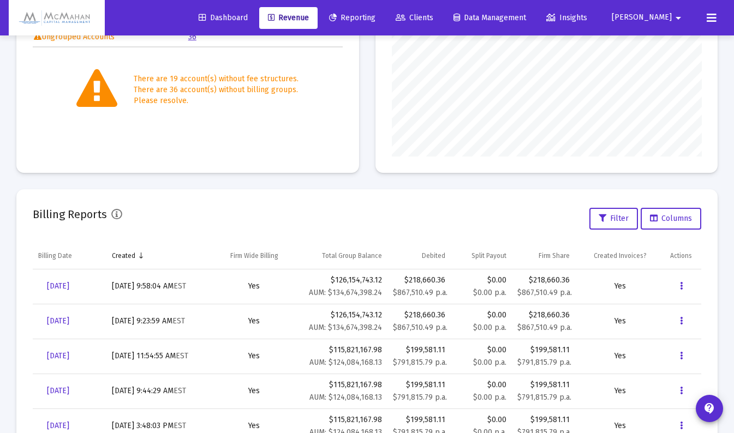
scroll to position [109, 0]
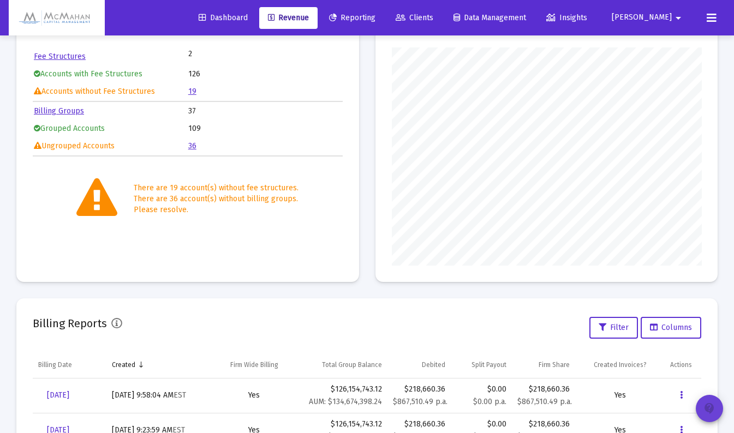
click at [713, 411] on mat-icon "contact_support" at bounding box center [709, 408] width 13 height 13
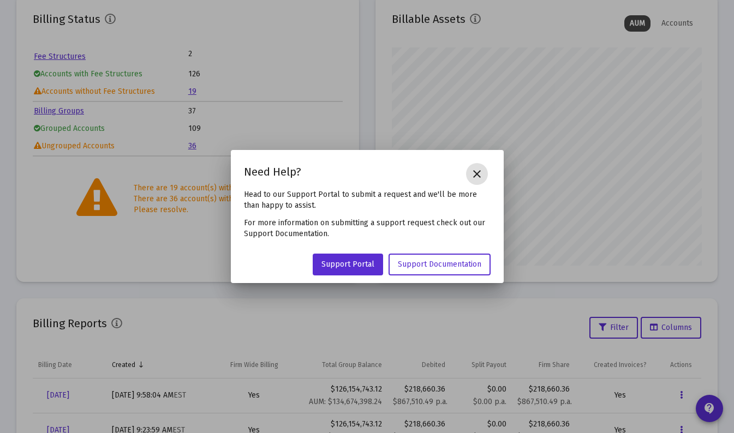
click at [479, 175] on mat-icon "close" at bounding box center [477, 174] width 13 height 13
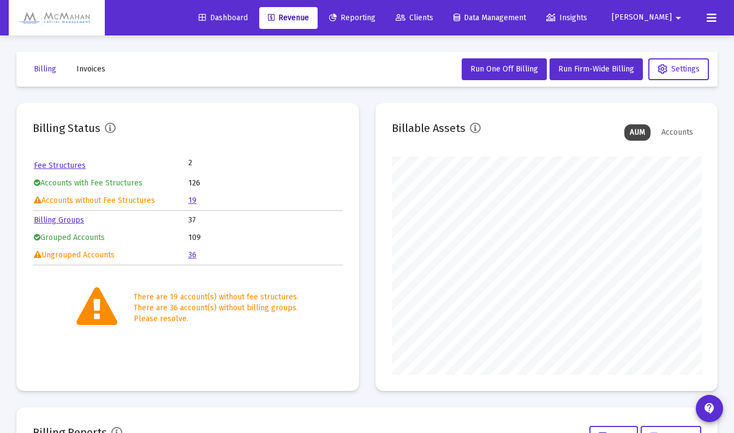
click at [668, 20] on span "[PERSON_NAME]" at bounding box center [642, 17] width 60 height 9
click at [613, 20] on div at bounding box center [367, 216] width 734 height 433
click at [587, 15] on span "Insights" at bounding box center [566, 17] width 41 height 9
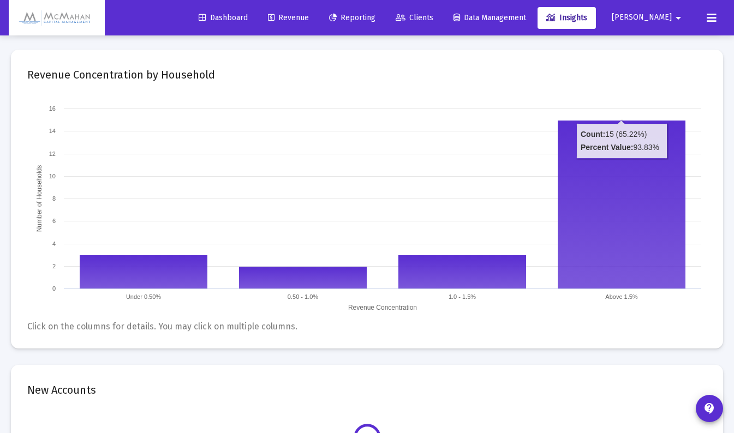
scroll to position [109, 0]
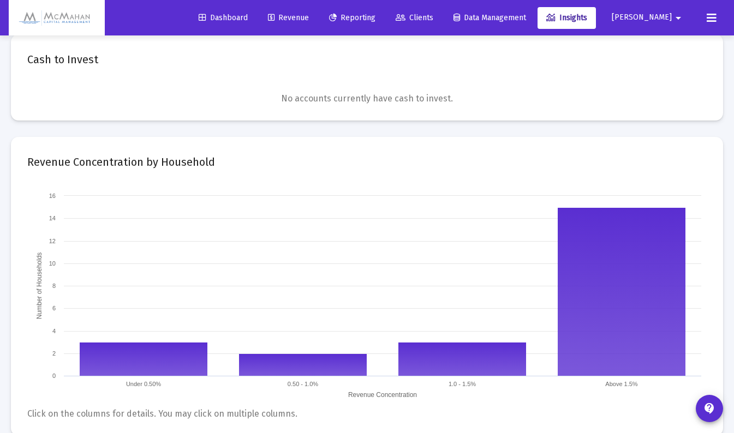
click at [713, 18] on icon at bounding box center [712, 17] width 10 height 13
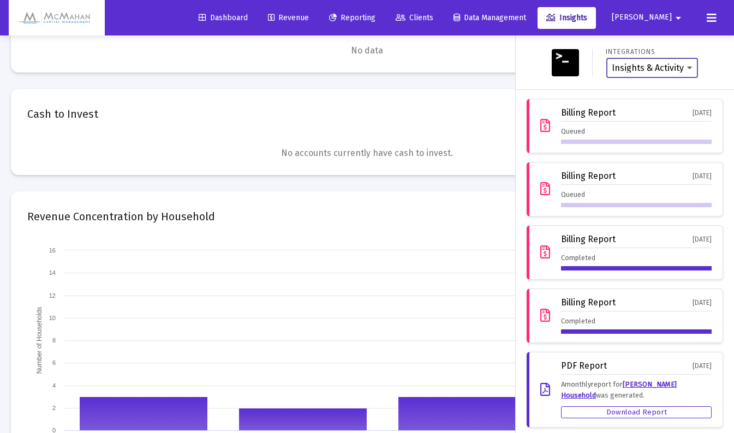
scroll to position [433, 0]
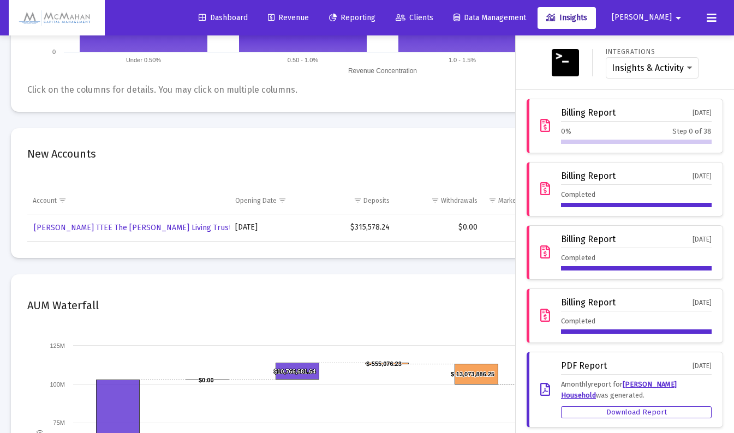
click at [370, 319] on div at bounding box center [367, 216] width 734 height 433
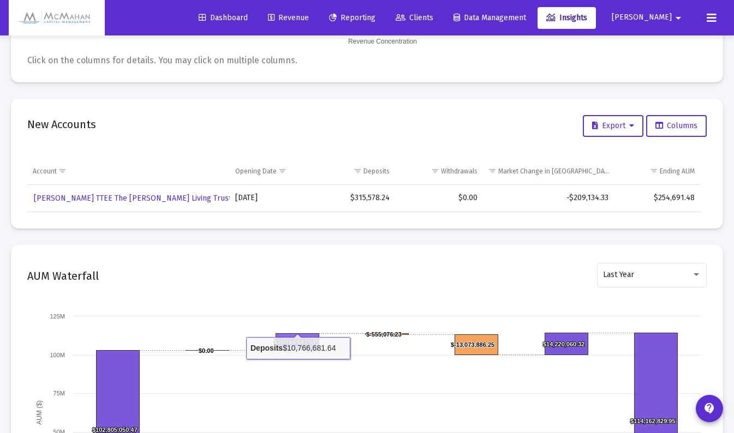
scroll to position [324, 0]
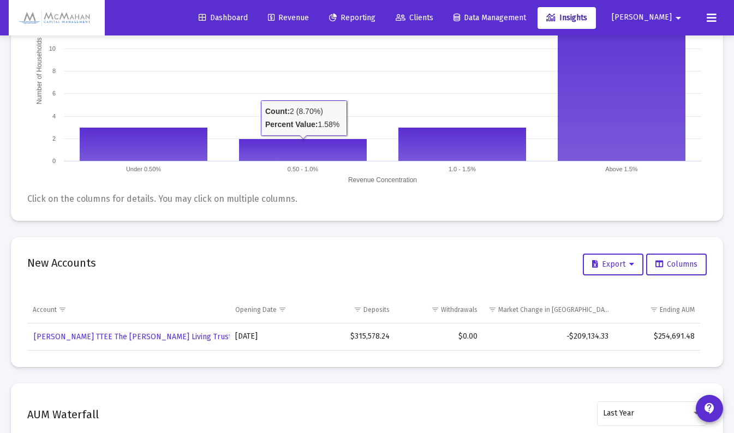
click at [318, 13] on link "Revenue" at bounding box center [288, 18] width 58 height 22
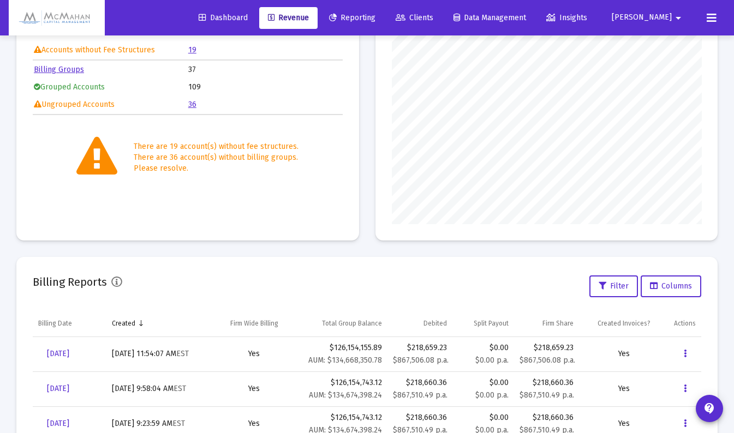
scroll to position [197, 0]
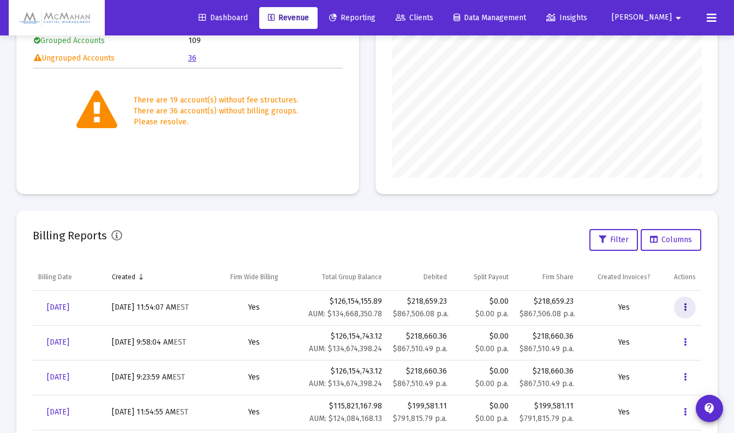
click at [685, 311] on icon "Data grid" at bounding box center [685, 307] width 3 height 13
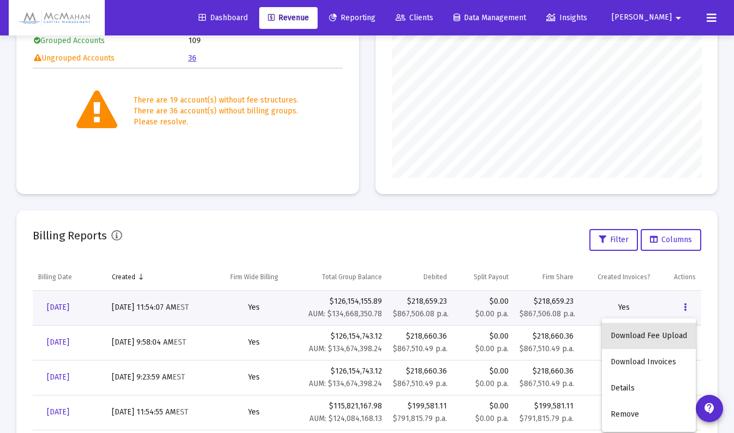
click at [660, 336] on button "Download Fee Upload" at bounding box center [649, 336] width 94 height 26
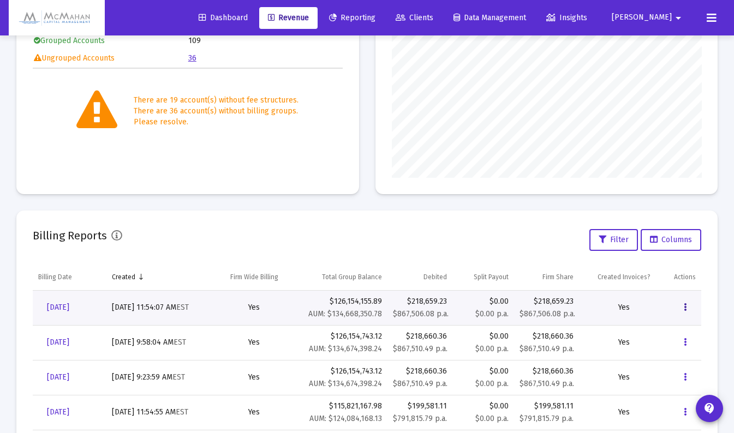
click at [684, 310] on icon "Data grid" at bounding box center [685, 307] width 3 height 13
click at [645, 368] on button "Download Invoices" at bounding box center [649, 362] width 94 height 26
click at [686, 311] on icon "Data grid" at bounding box center [685, 307] width 3 height 13
click at [77, 309] on div at bounding box center [367, 216] width 734 height 433
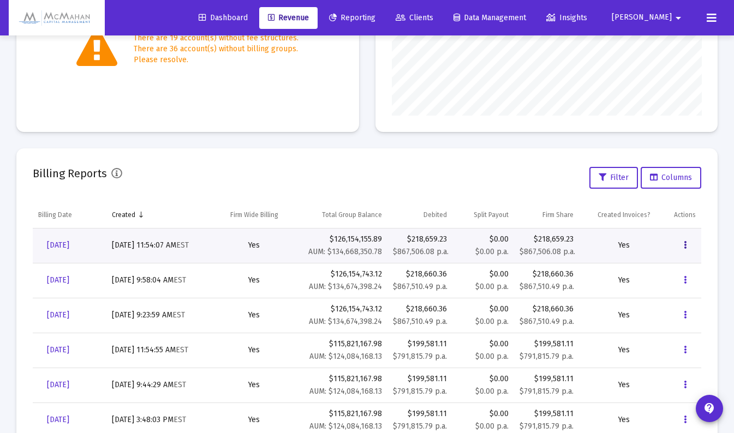
scroll to position [252, 0]
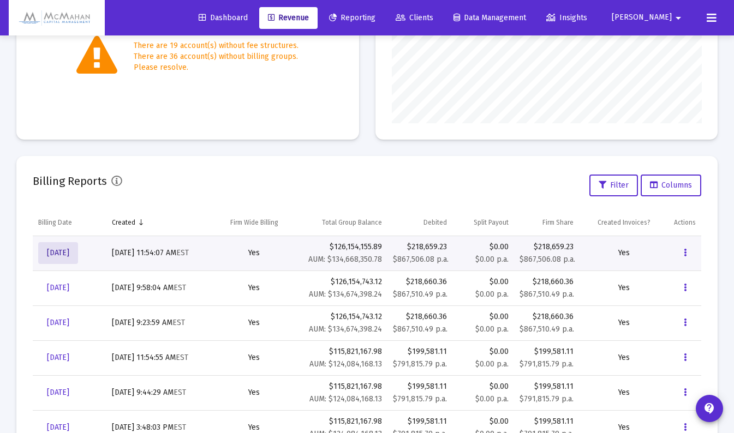
click at [63, 252] on span "[DATE]" at bounding box center [58, 252] width 22 height 9
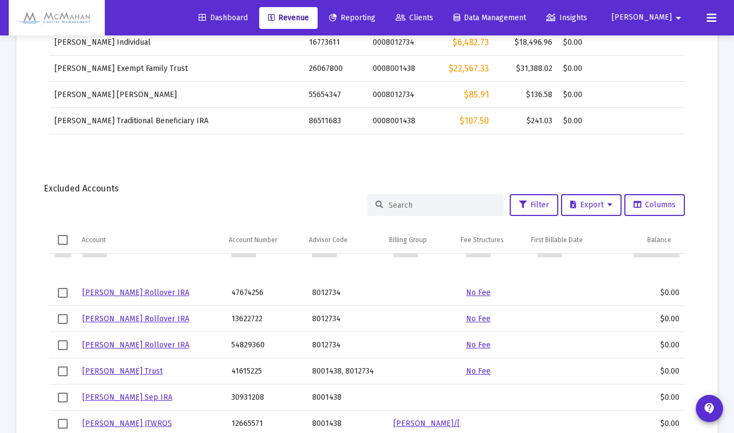
scroll to position [579, 0]
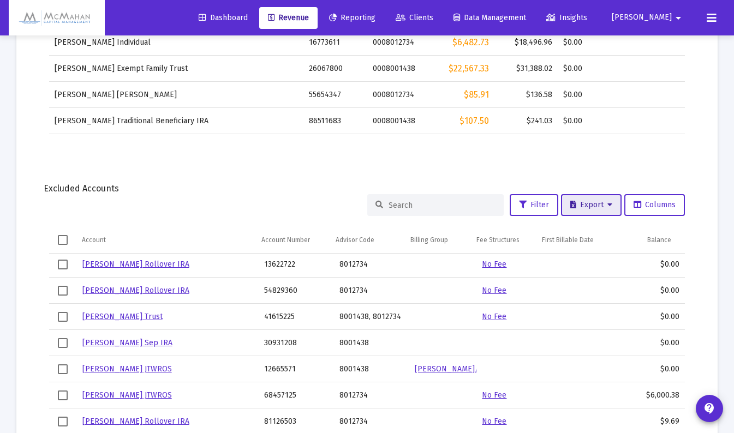
click at [587, 206] on span "Export" at bounding box center [591, 204] width 42 height 9
click at [245, 201] on div at bounding box center [367, 216] width 734 height 433
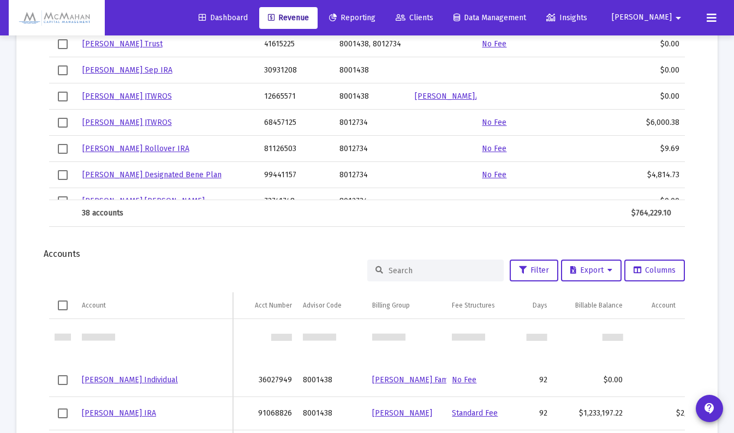
scroll to position [109, 0]
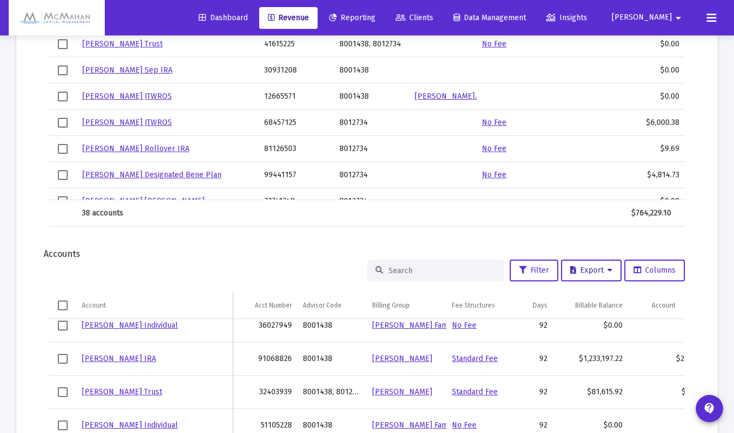
click at [580, 273] on span "Export" at bounding box center [591, 270] width 42 height 9
click at [577, 297] on button "Export All Rows" at bounding box center [594, 299] width 74 height 26
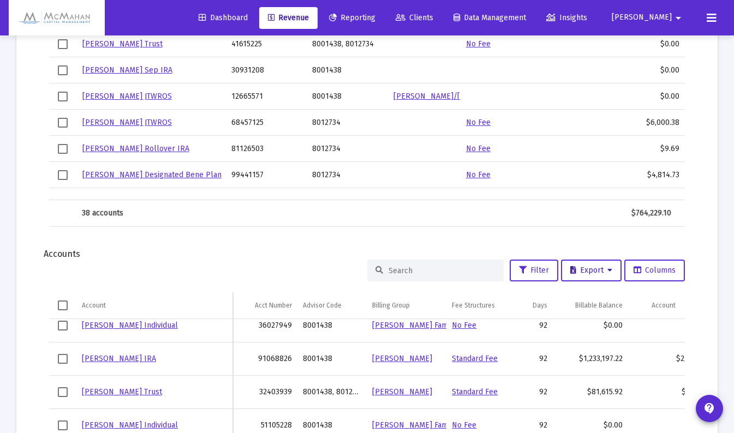
scroll to position [524, 0]
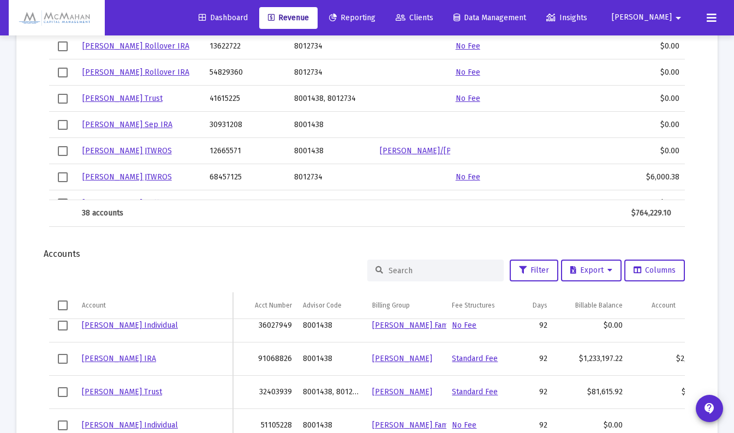
click at [716, 21] on icon at bounding box center [712, 17] width 10 height 13
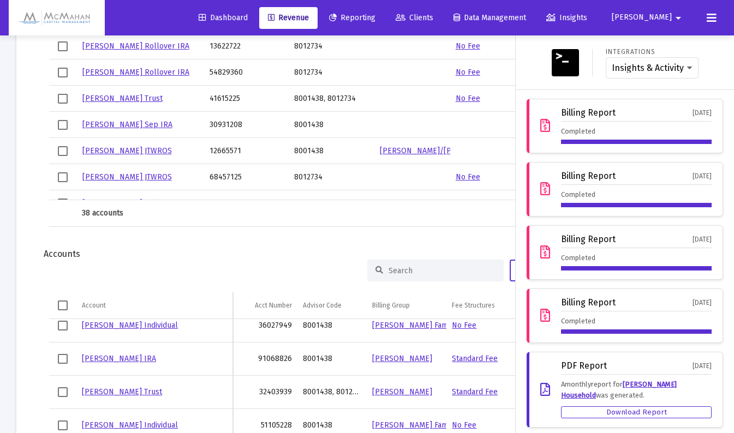
click at [663, 19] on span "[PERSON_NAME]" at bounding box center [642, 17] width 60 height 9
click at [662, 41] on span "Settings" at bounding box center [675, 46] width 32 height 26
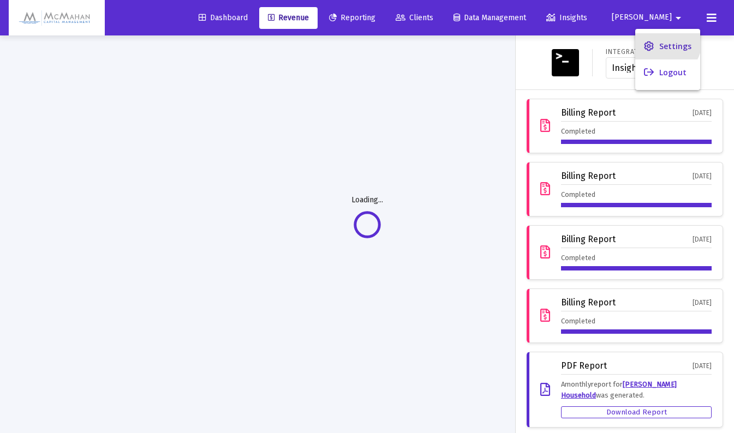
scroll to position [35, 0]
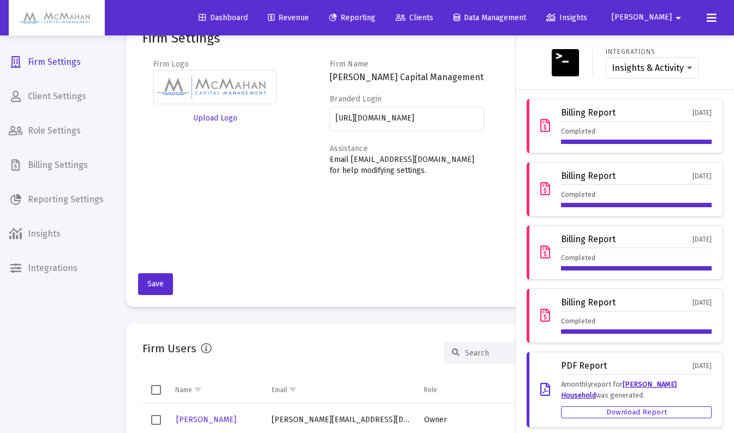
click at [50, 163] on div at bounding box center [367, 216] width 734 height 433
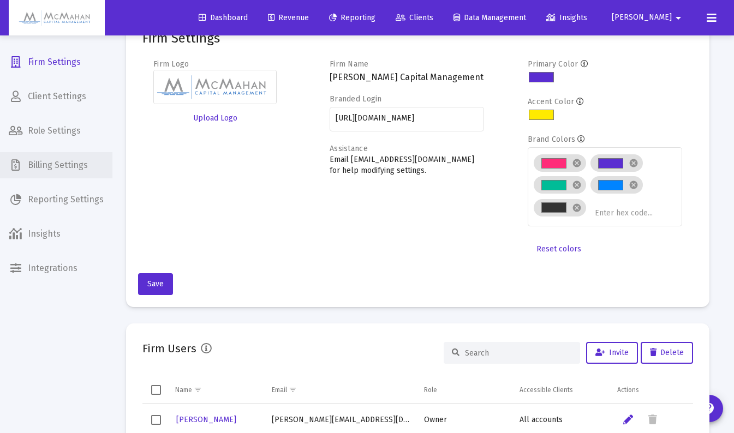
click at [49, 165] on span "Billing Settings" at bounding box center [56, 165] width 112 height 26
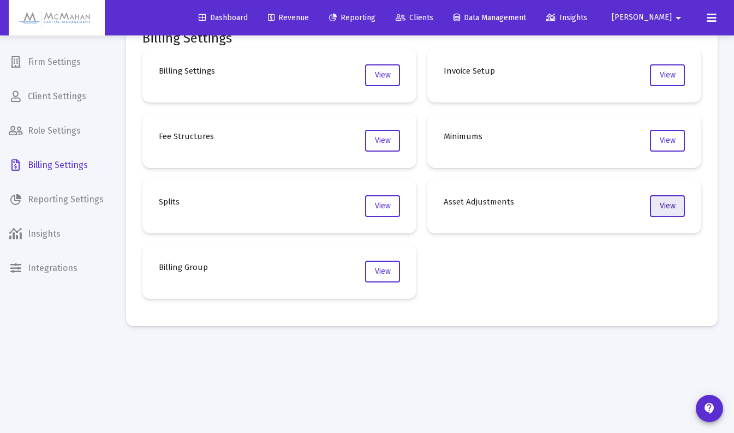
click at [658, 207] on button "View" at bounding box center [667, 206] width 35 height 22
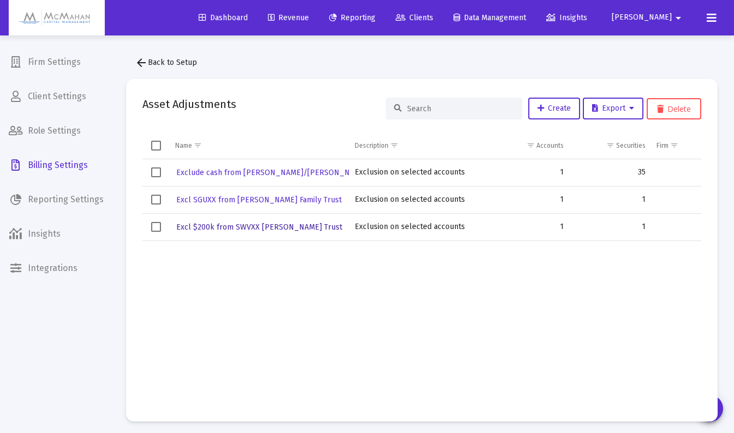
click at [231, 226] on span "Excl $200k from SWVXX [PERSON_NAME] Trust" at bounding box center [259, 227] width 166 height 9
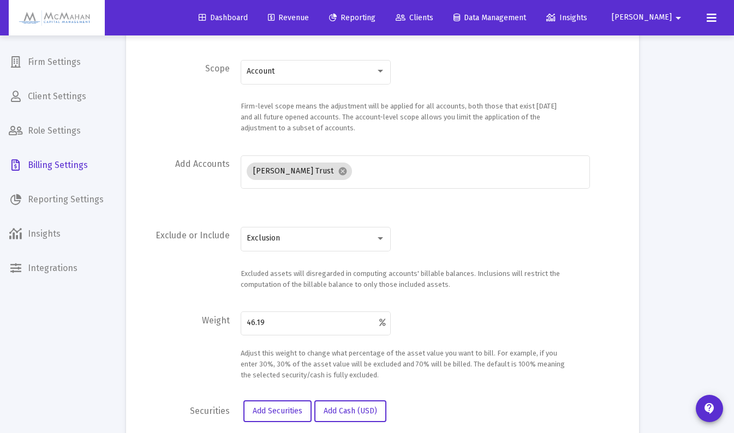
scroll to position [164, 0]
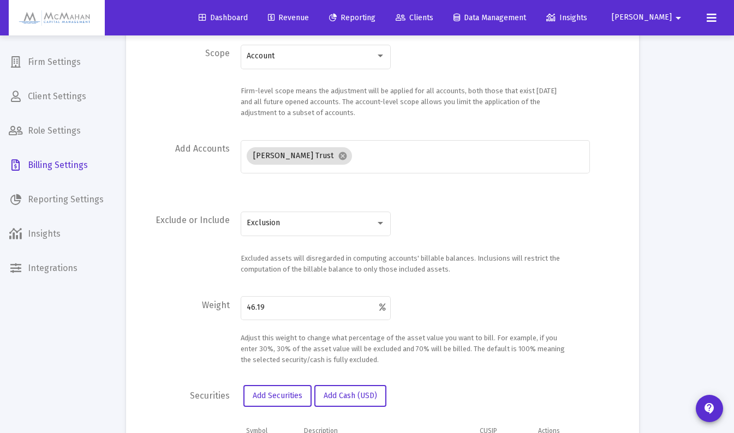
click at [277, 309] on input "46.19" at bounding box center [313, 308] width 133 height 9
type input "46.04"
click at [424, 332] on div "46.04 Adjust this weight to change what percentage of the asset value you want …" at bounding box center [405, 330] width 328 height 71
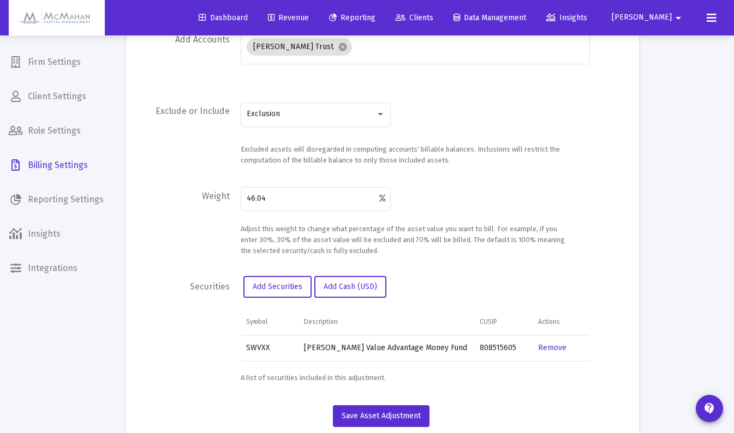
scroll to position [300, 0]
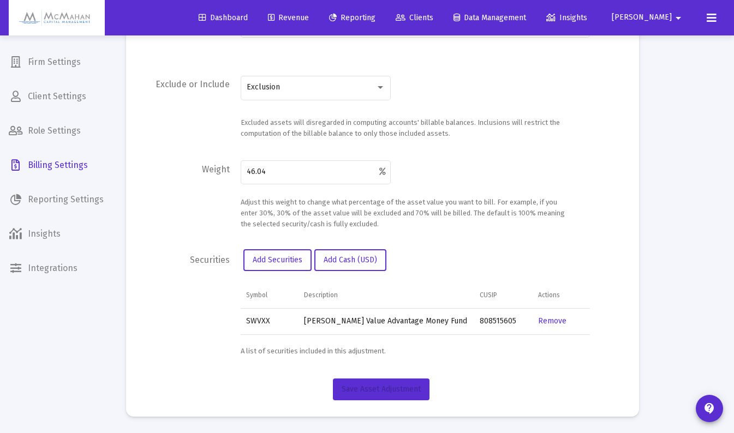
click at [391, 390] on span "Save Asset Adjustment" at bounding box center [381, 389] width 79 height 9
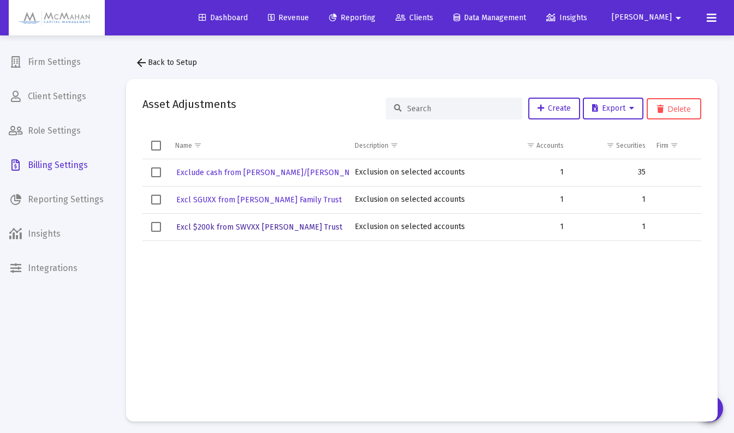
click at [232, 228] on span "Excl $200k from SWVXX [PERSON_NAME] Trust" at bounding box center [259, 227] width 166 height 9
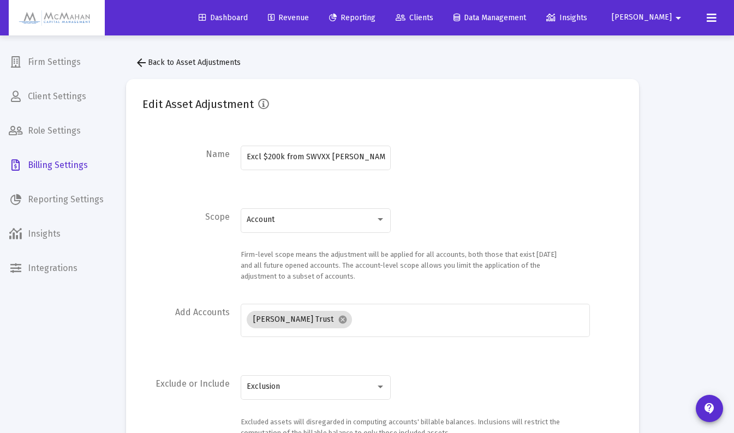
click at [309, 20] on span "Revenue" at bounding box center [288, 17] width 41 height 9
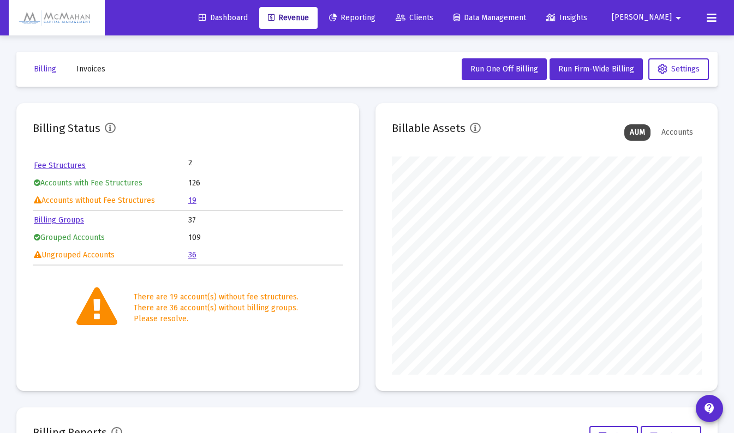
scroll to position [218, 310]
click at [710, 22] on icon at bounding box center [712, 17] width 10 height 13
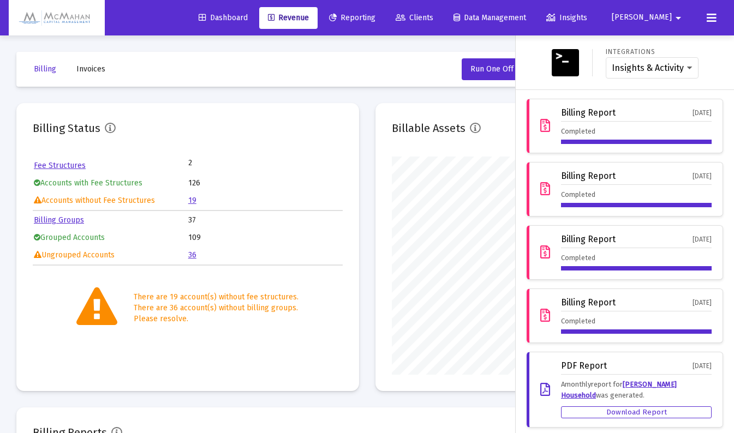
click at [672, 17] on mat-icon "arrow_drop_down" at bounding box center [678, 18] width 13 height 22
click at [665, 43] on span "Settings" at bounding box center [675, 46] width 32 height 26
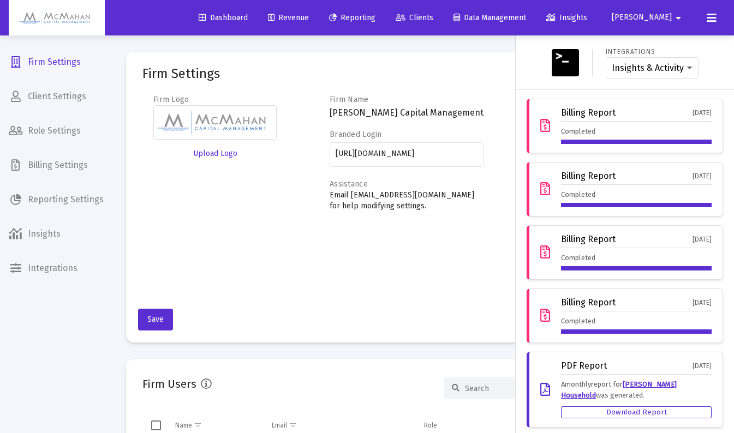
click at [51, 168] on div at bounding box center [367, 216] width 734 height 433
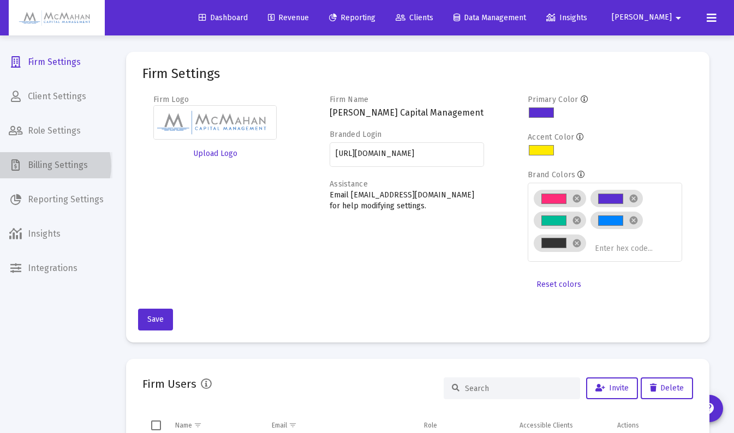
click at [52, 166] on span "Billing Settings" at bounding box center [56, 165] width 112 height 26
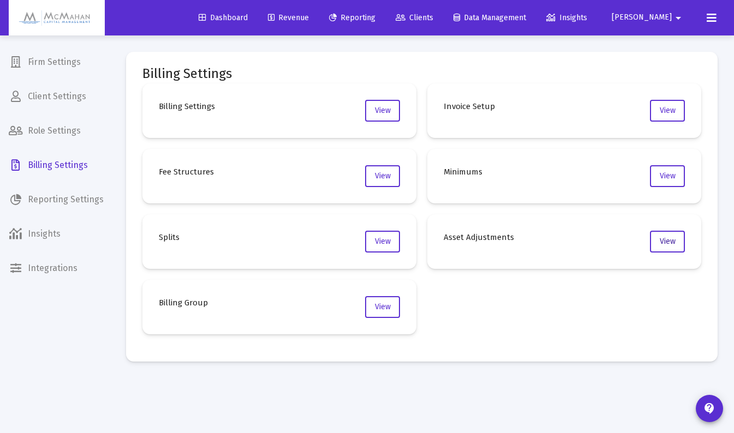
click at [664, 246] on span "View" at bounding box center [668, 241] width 16 height 9
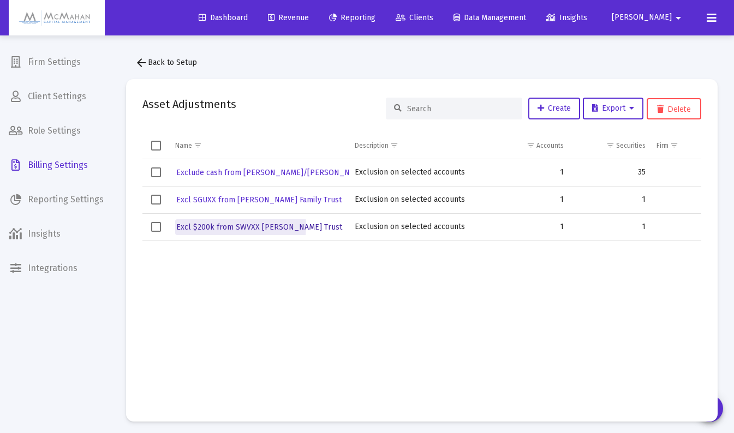
click at [214, 225] on span "Excl $200k from SWVXX [PERSON_NAME] Trust" at bounding box center [259, 227] width 166 height 9
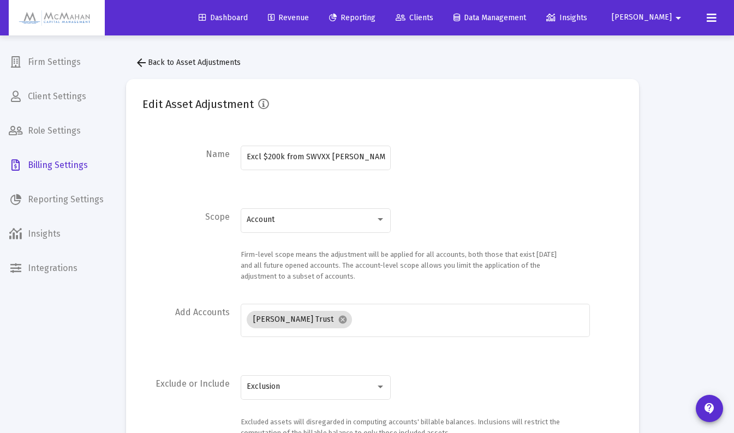
click at [309, 18] on span "Revenue" at bounding box center [288, 17] width 41 height 9
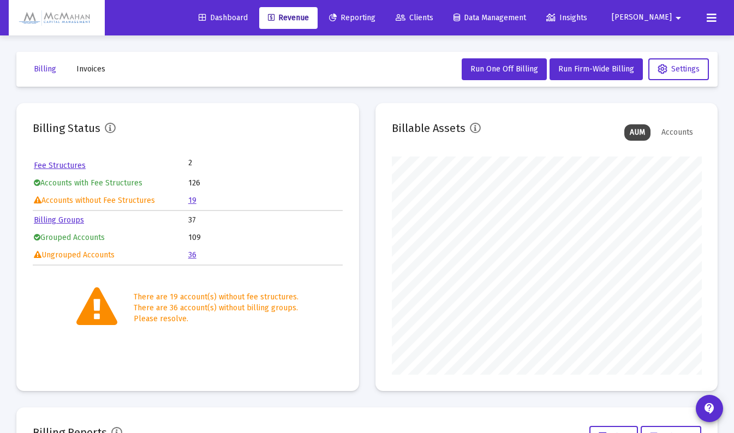
scroll to position [218, 310]
click at [584, 71] on span "Run Firm-Wide Billing" at bounding box center [596, 68] width 76 height 9
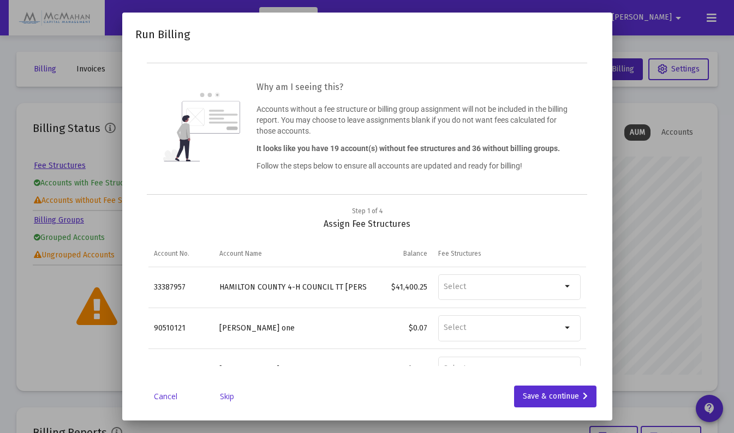
click at [223, 400] on link "Skip" at bounding box center [227, 396] width 55 height 11
click at [226, 398] on link "Skip" at bounding box center [227, 396] width 55 height 11
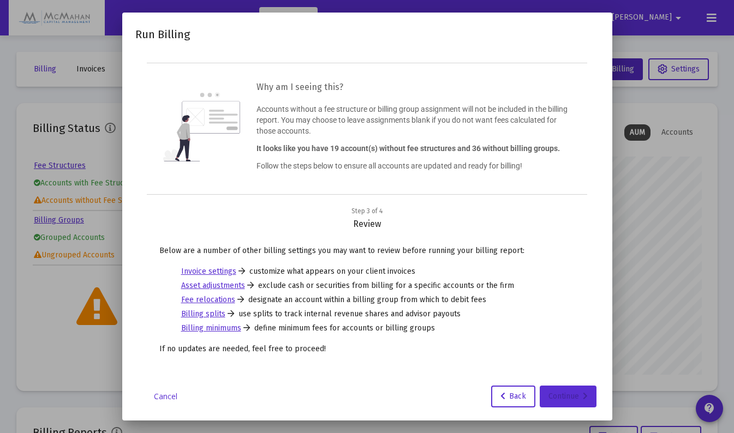
click at [574, 401] on div "Continue" at bounding box center [568, 397] width 39 height 22
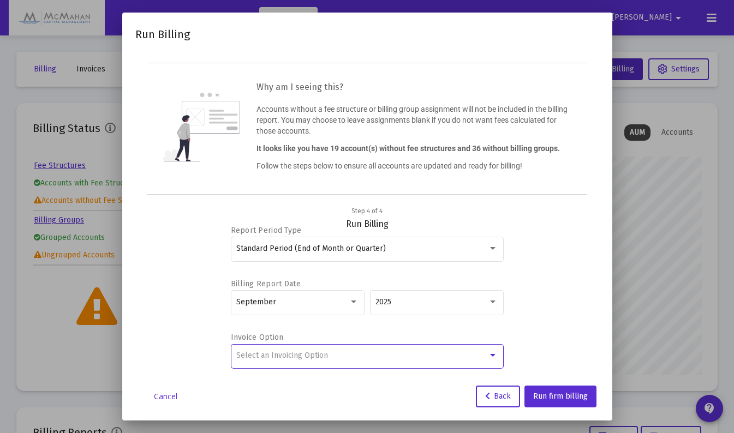
click at [492, 358] on div at bounding box center [493, 356] width 10 height 9
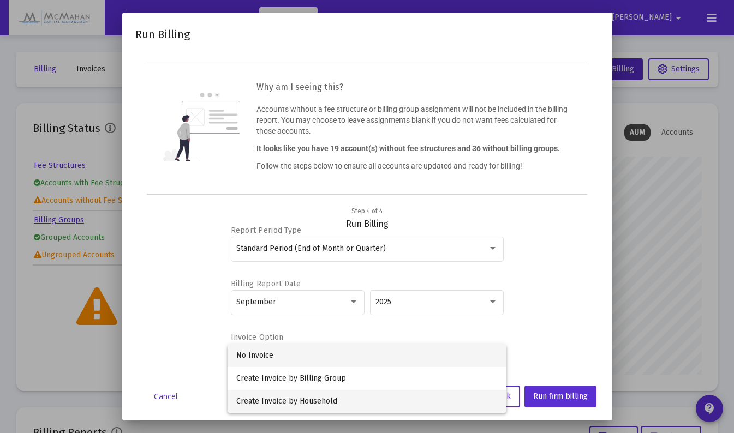
click at [325, 402] on span "Create Invoice by Household" at bounding box center [366, 401] width 261 height 23
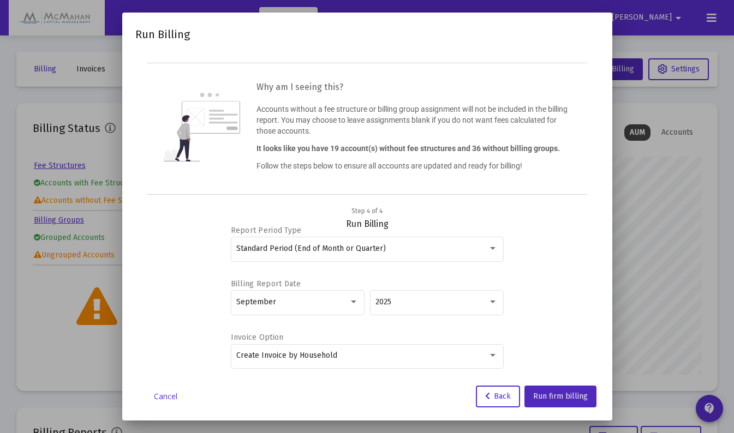
click at [557, 397] on span "Run firm billing" at bounding box center [560, 396] width 55 height 9
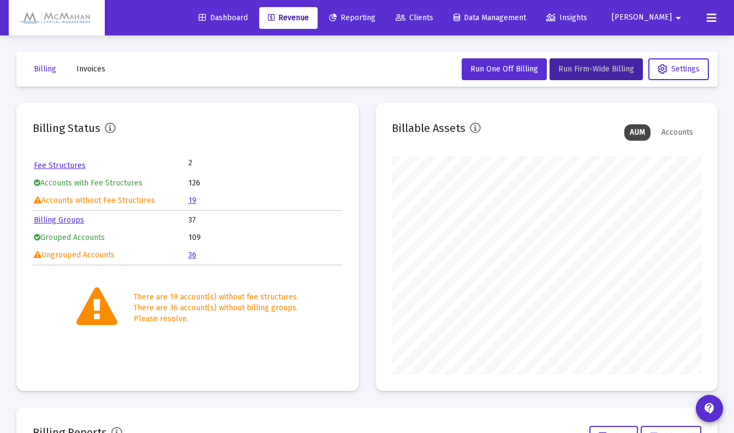
click at [587, 18] on span "Insights" at bounding box center [566, 17] width 41 height 9
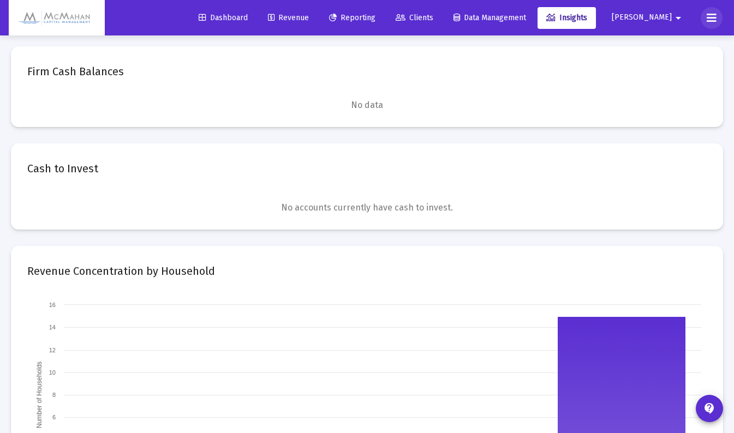
click at [708, 20] on icon at bounding box center [712, 17] width 10 height 13
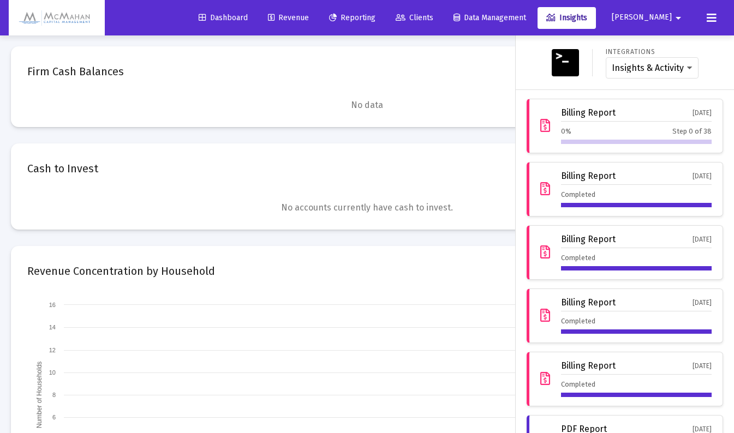
click at [654, 121] on div "Billing Report [DATE]" at bounding box center [636, 115] width 151 height 14
click at [309, 17] on span "Revenue" at bounding box center [288, 17] width 41 height 9
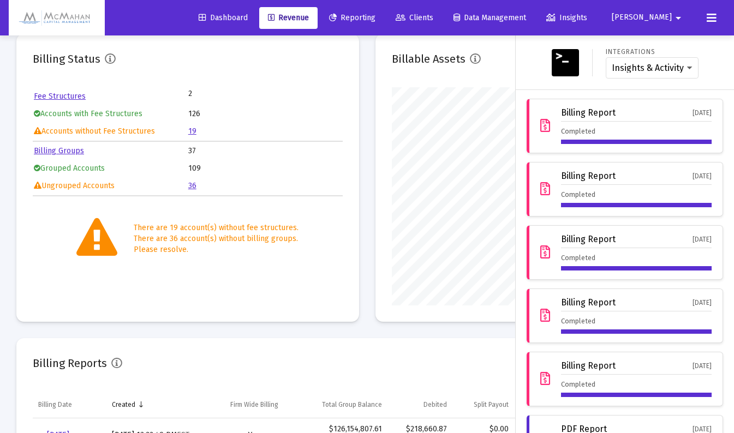
scroll to position [164, 0]
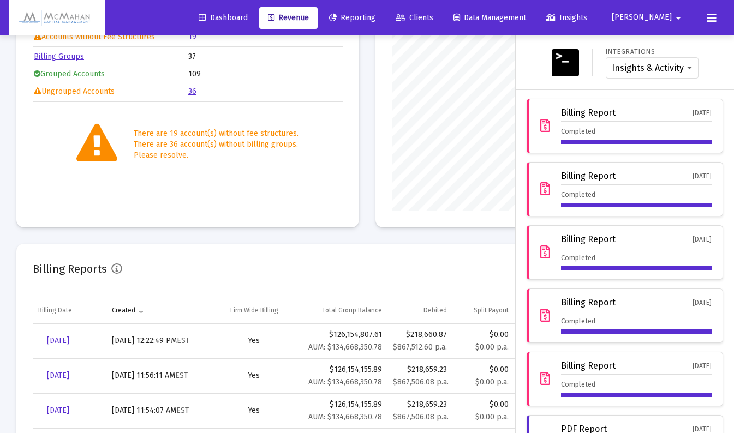
click at [542, 56] on div "Integrations Insights & Activity Wealthbox" at bounding box center [625, 62] width 210 height 37
click at [557, 57] on img at bounding box center [565, 62] width 27 height 27
click at [721, 63] on div "Integrations Insights & Activity Wealthbox" at bounding box center [625, 62] width 210 height 37
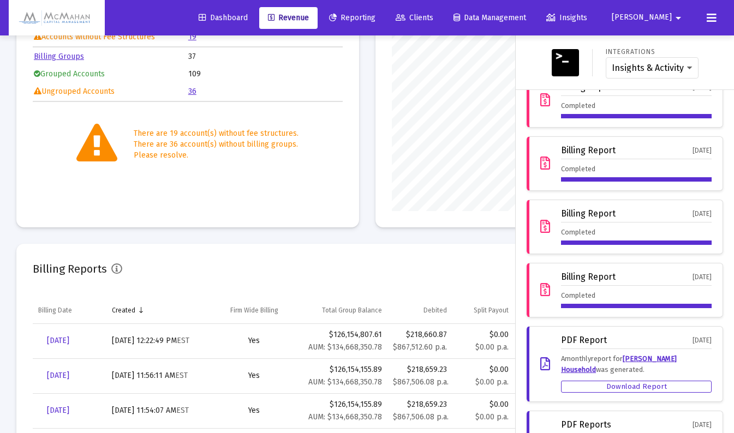
scroll to position [0, 0]
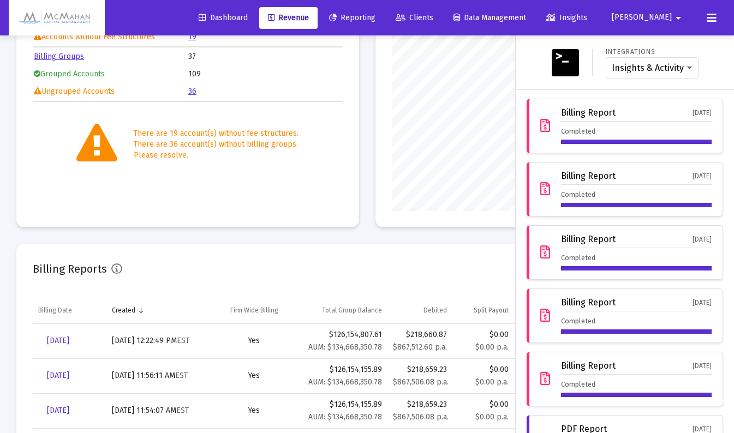
click at [409, 252] on div at bounding box center [367, 216] width 734 height 433
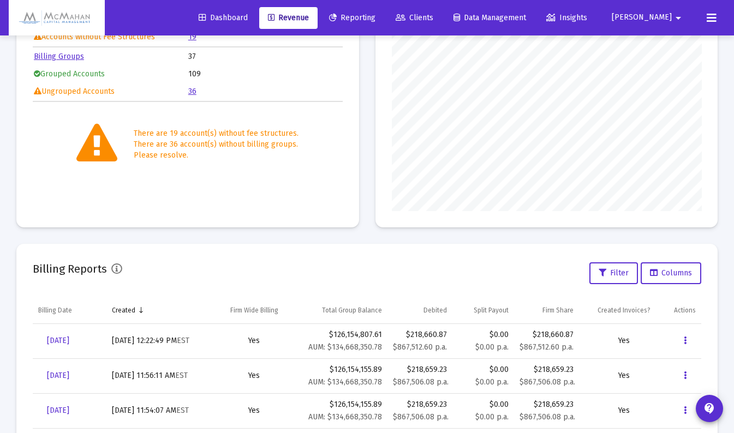
scroll to position [328, 0]
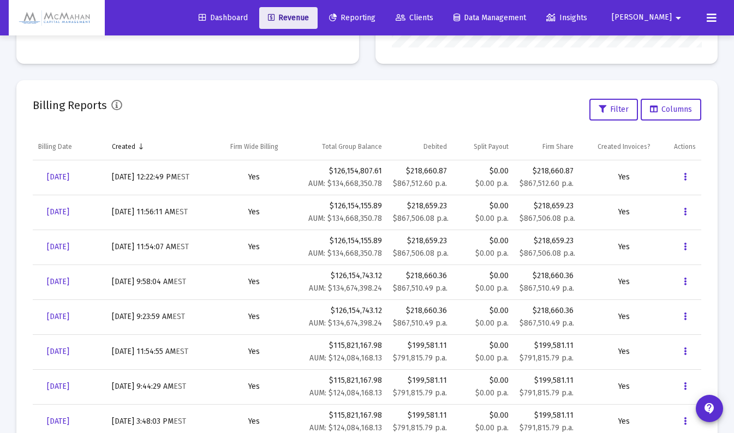
click at [309, 21] on span "Revenue" at bounding box center [288, 17] width 41 height 9
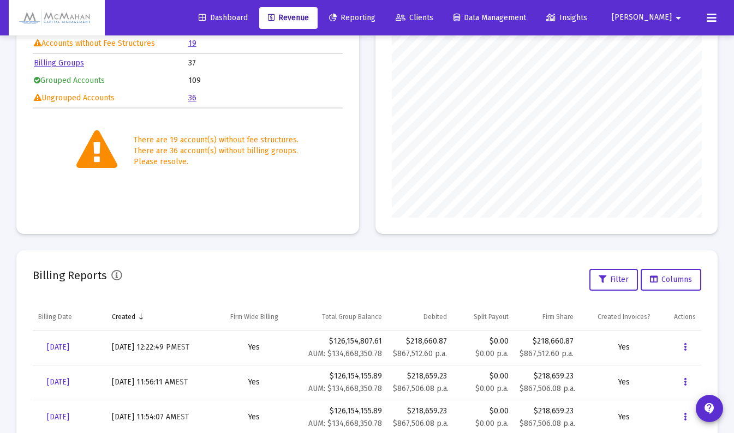
scroll to position [55, 0]
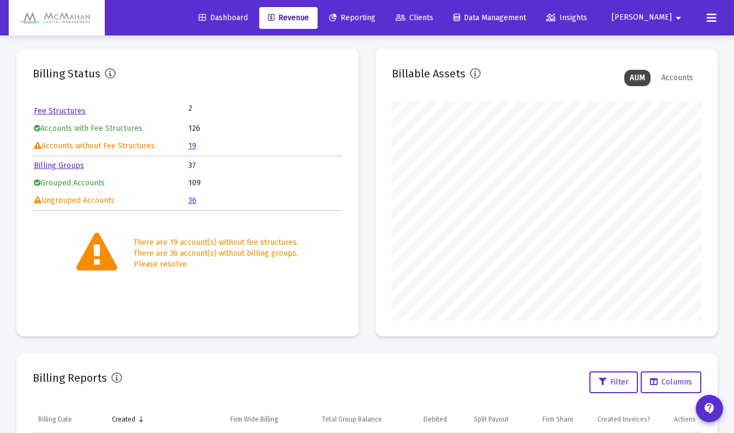
click at [56, 165] on link "Billing Groups" at bounding box center [59, 165] width 50 height 9
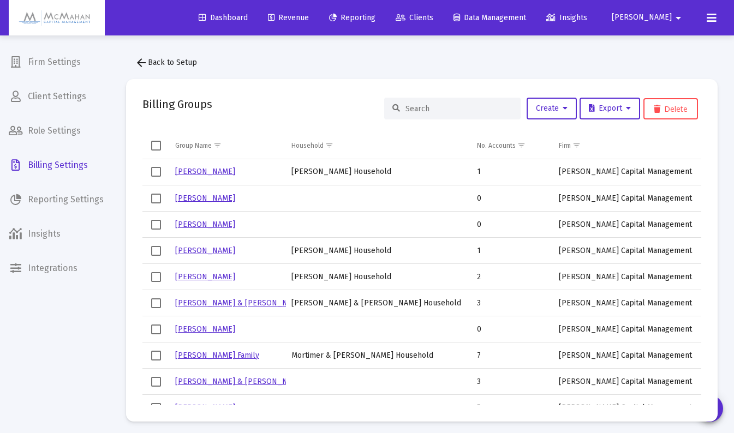
click at [436, 110] on input at bounding box center [459, 108] width 107 height 9
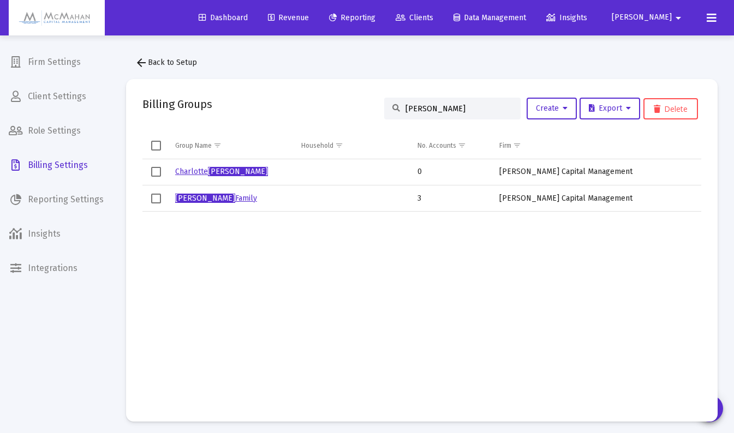
type input "[PERSON_NAME]"
click at [401, 71] on div "arrow_back Back to Setup Billing Groups [PERSON_NAME] Create Export Delete Grou…" at bounding box center [422, 236] width 624 height 403
click at [309, 15] on span "Revenue" at bounding box center [288, 17] width 41 height 9
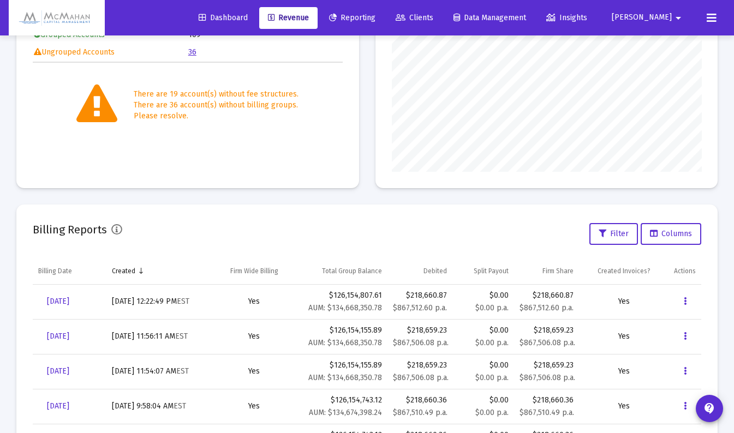
scroll to position [218, 0]
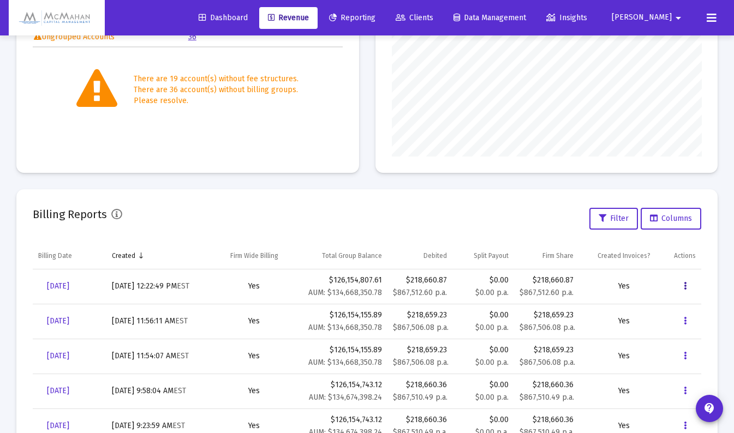
click at [684, 288] on icon "Data grid" at bounding box center [685, 286] width 3 height 13
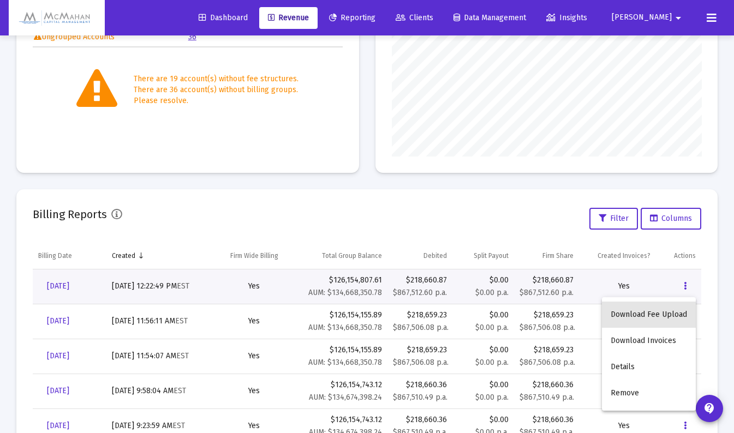
click at [664, 316] on button "Download Fee Upload" at bounding box center [649, 315] width 94 height 26
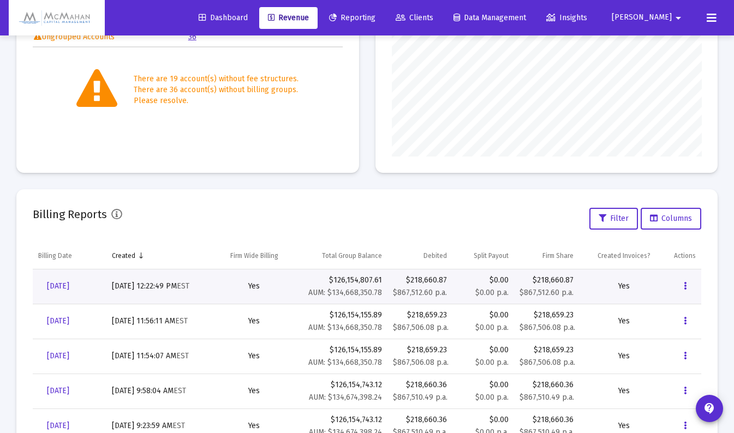
click at [698, 289] on div "Data grid" at bounding box center [687, 287] width 26 height 22
click at [685, 288] on icon "Data grid" at bounding box center [685, 286] width 3 height 13
click at [656, 338] on button "Download Invoices" at bounding box center [649, 341] width 94 height 26
click at [68, 281] on link "[DATE]" at bounding box center [58, 287] width 40 height 22
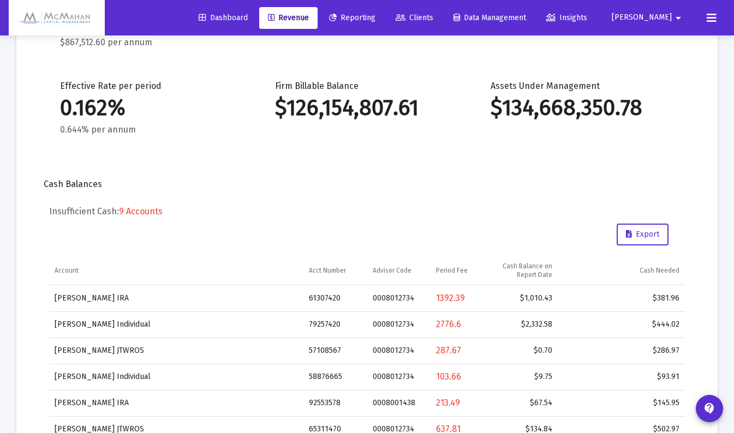
scroll to position [199, 0]
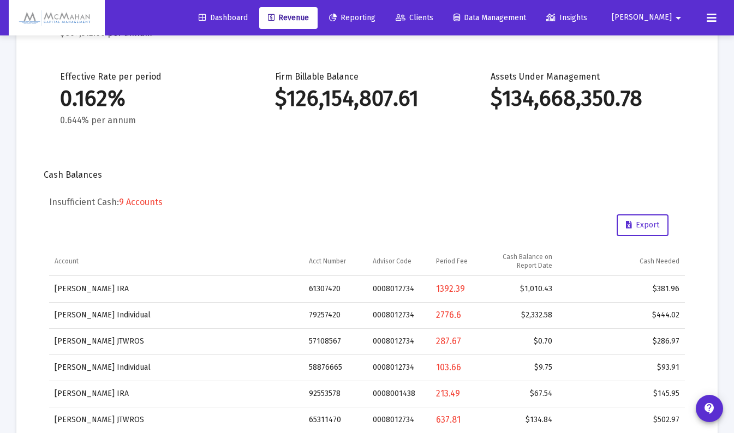
click at [369, 211] on div "Insufficient Cash: 9 Accounts Export Account Acct Number Advisor Code Period Fe…" at bounding box center [367, 355] width 636 height 316
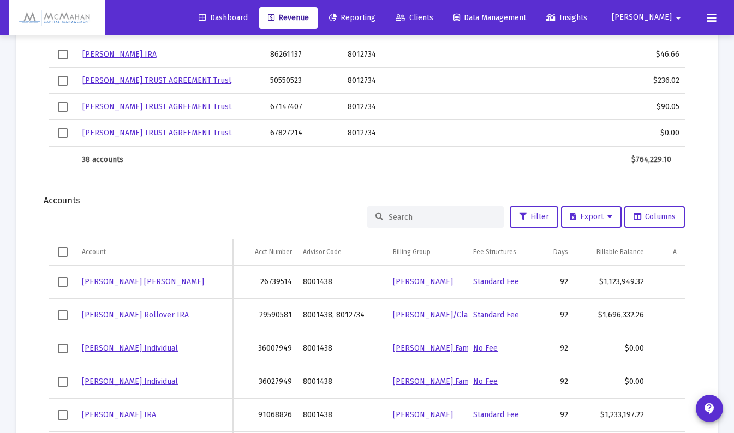
scroll to position [1236, 0]
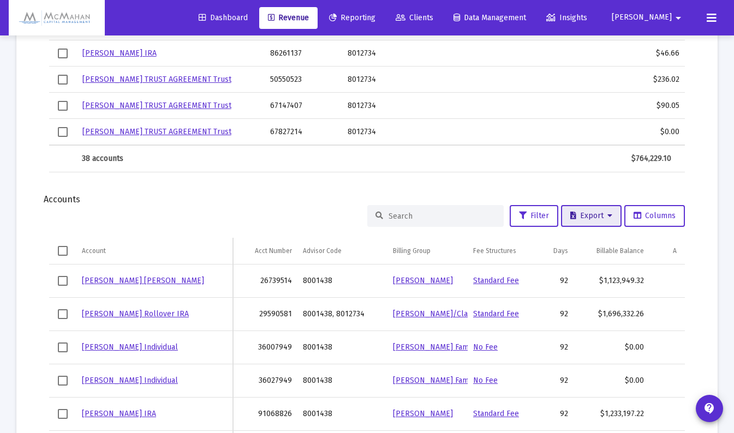
click at [590, 221] on button "Export" at bounding box center [591, 216] width 61 height 22
click at [582, 245] on button "Export All Rows" at bounding box center [594, 244] width 74 height 26
